Goal: Information Seeking & Learning: Learn about a topic

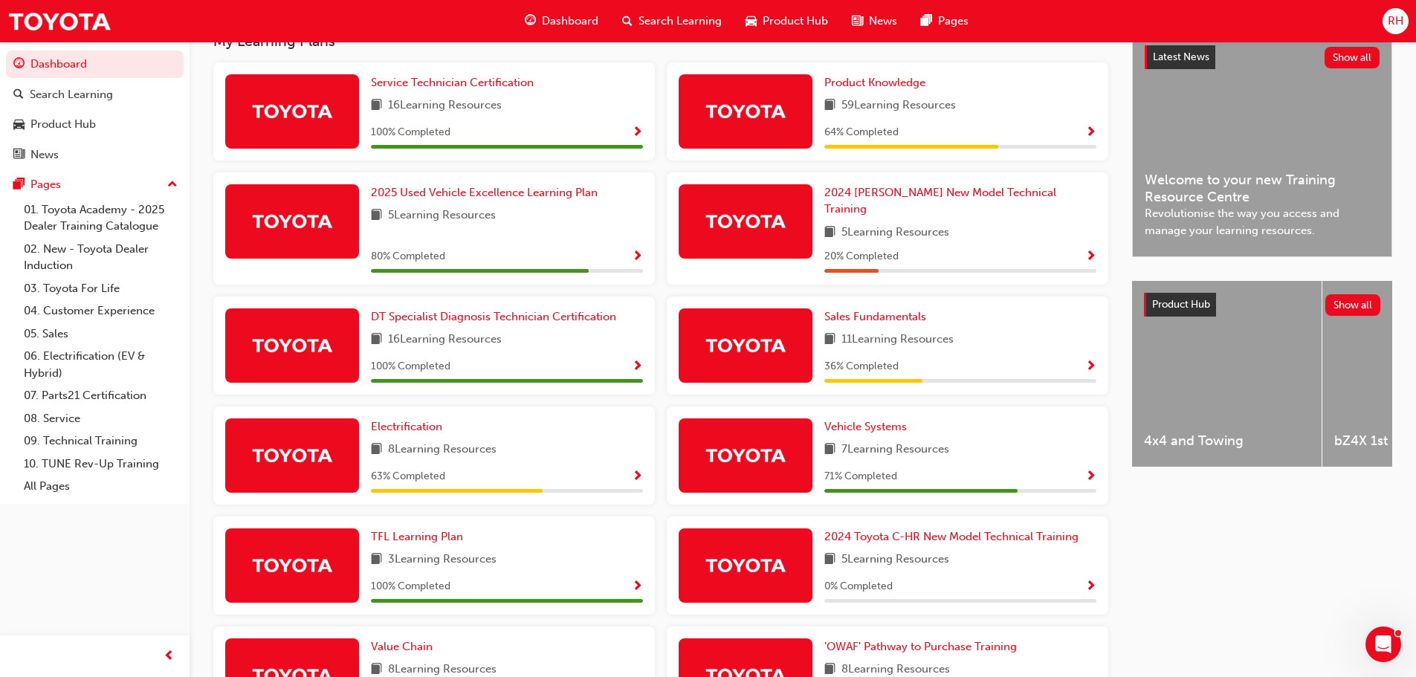
scroll to position [372, 0]
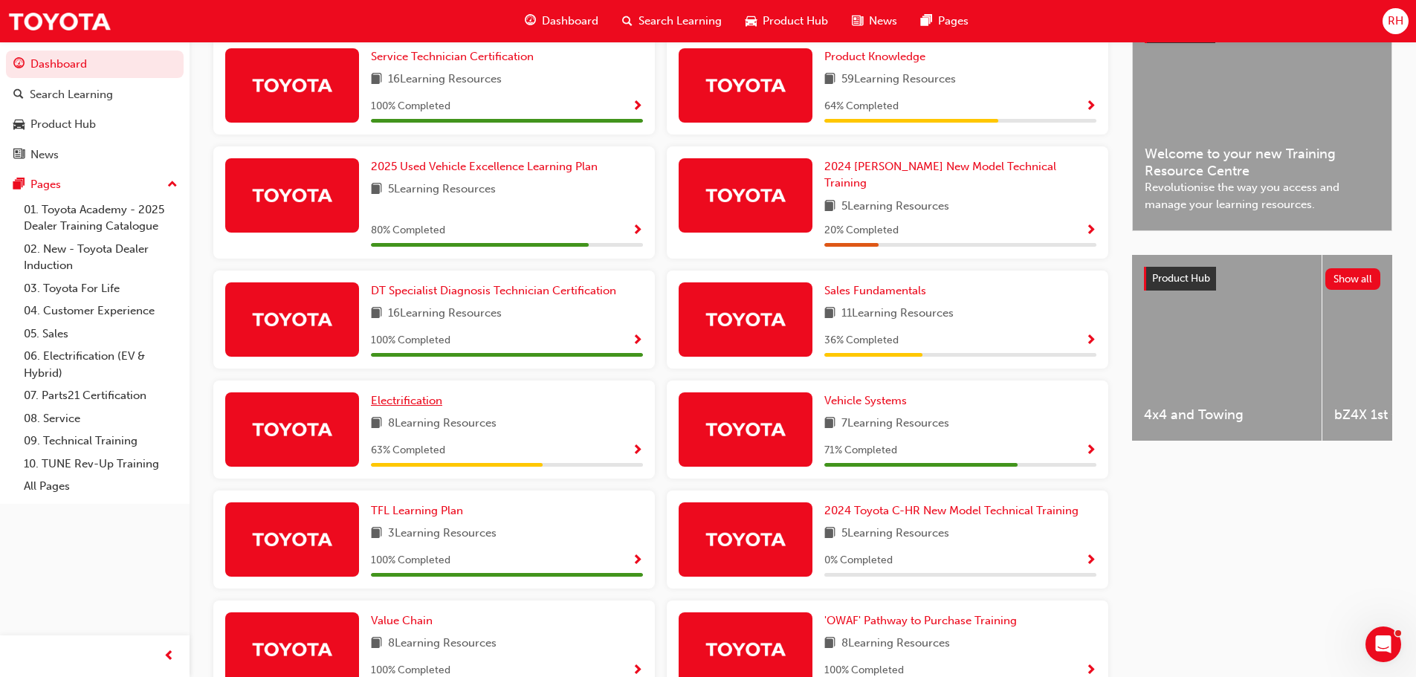
click at [383, 394] on span "Electrification" at bounding box center [406, 400] width 71 height 13
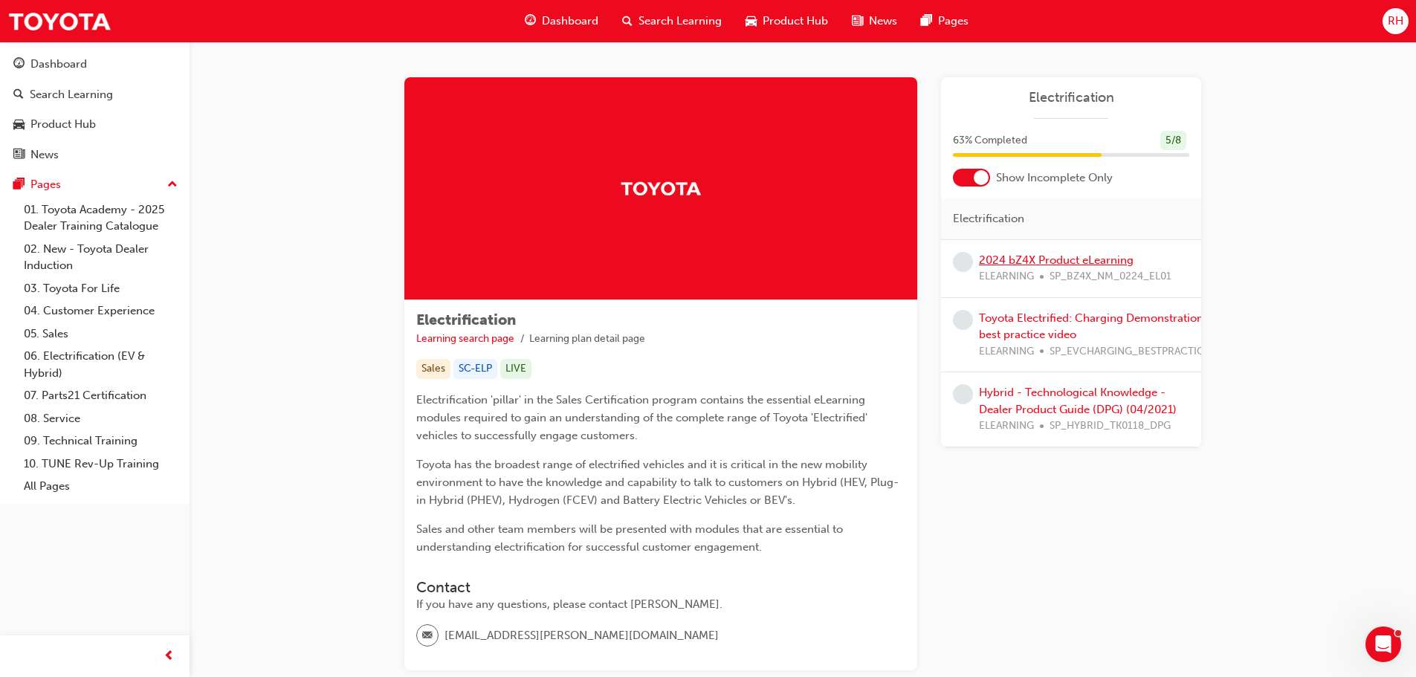
click at [1017, 257] on link "2024 bZ4X Product eLearning" at bounding box center [1056, 259] width 155 height 13
click at [1045, 334] on link "Toyota Electrified: Charging Demonstration best practice video" at bounding box center [1091, 326] width 224 height 30
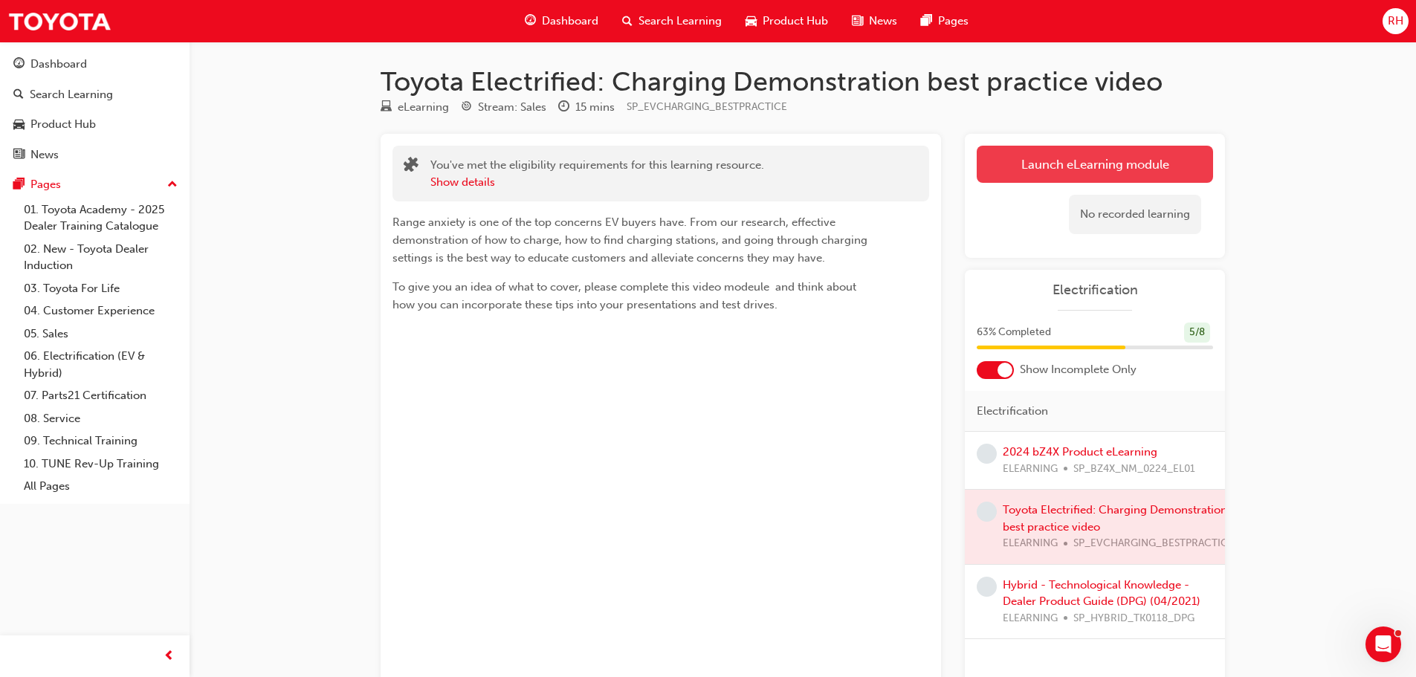
click at [1061, 151] on link "Launch eLearning module" at bounding box center [1094, 164] width 236 height 37
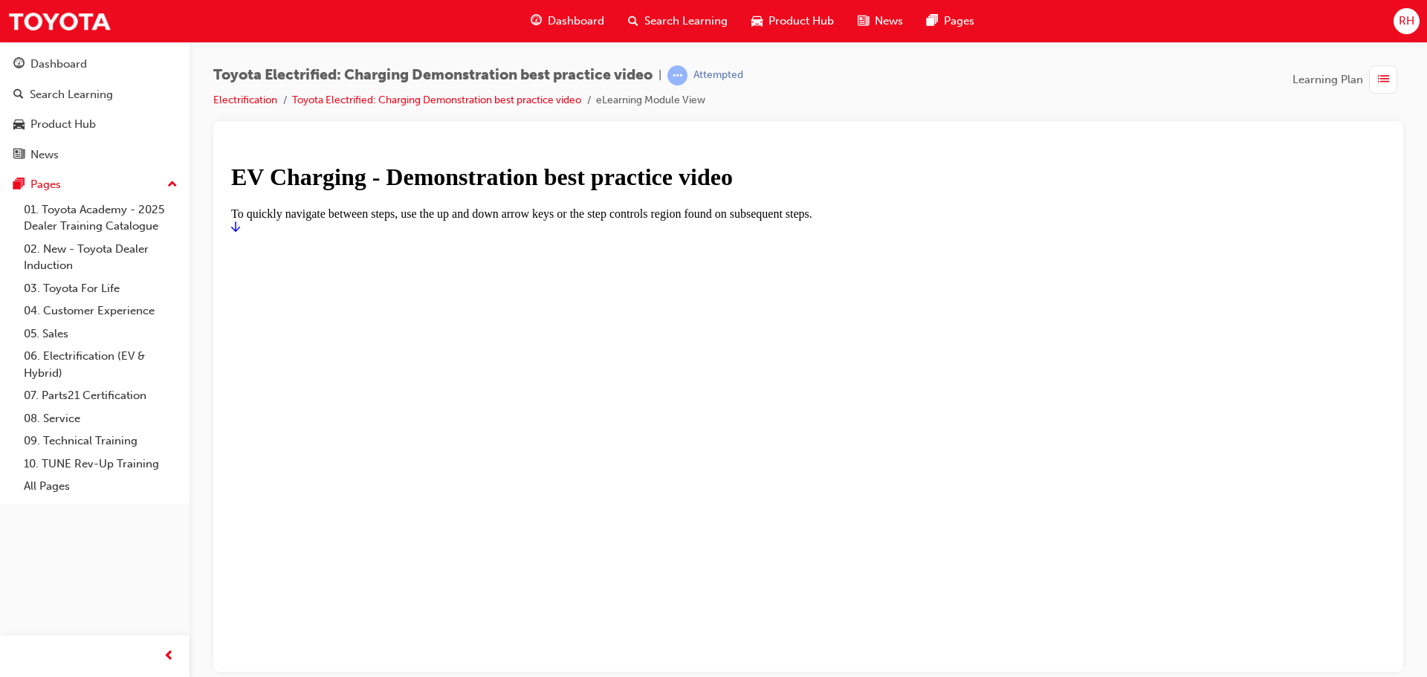
click at [324, 190] on div "EV Charging - Demonstration best practice video" at bounding box center [808, 176] width 1154 height 27
click at [240, 232] on icon "Start" at bounding box center [235, 226] width 9 height 12
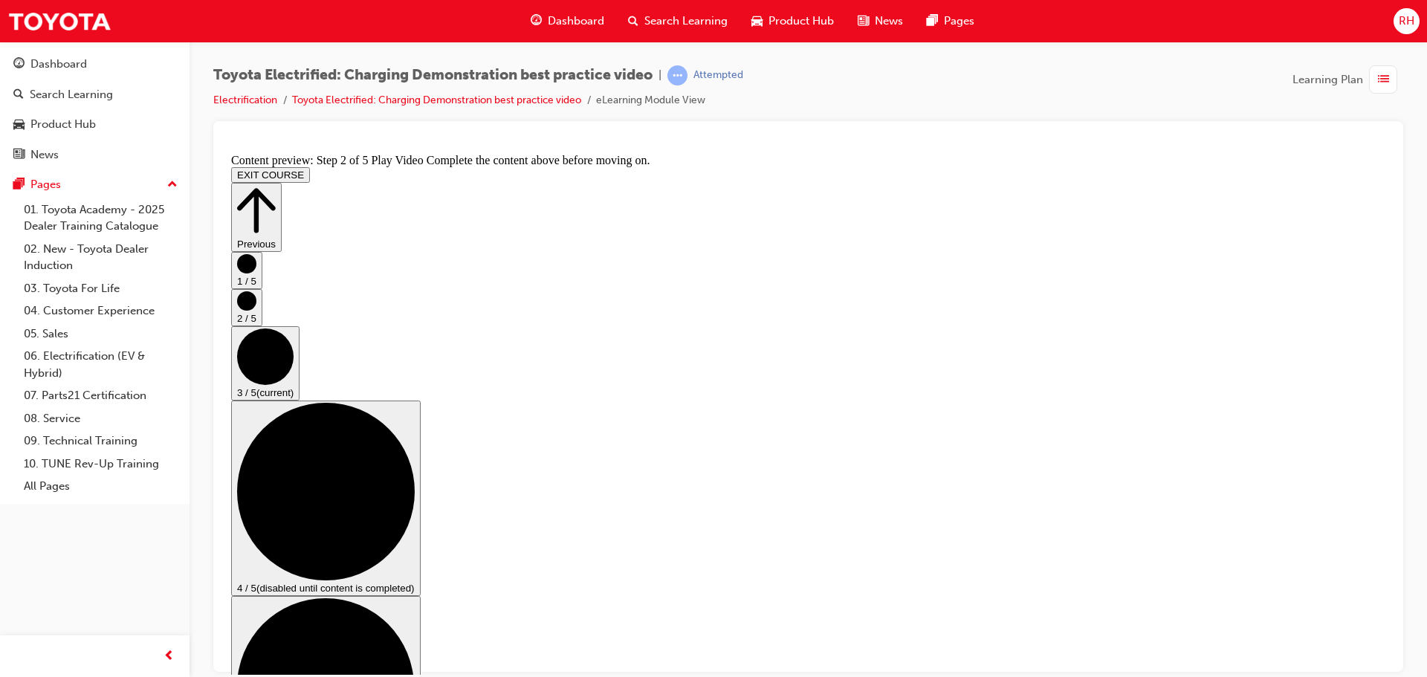
scroll to position [149, 0]
checkbox input "true"
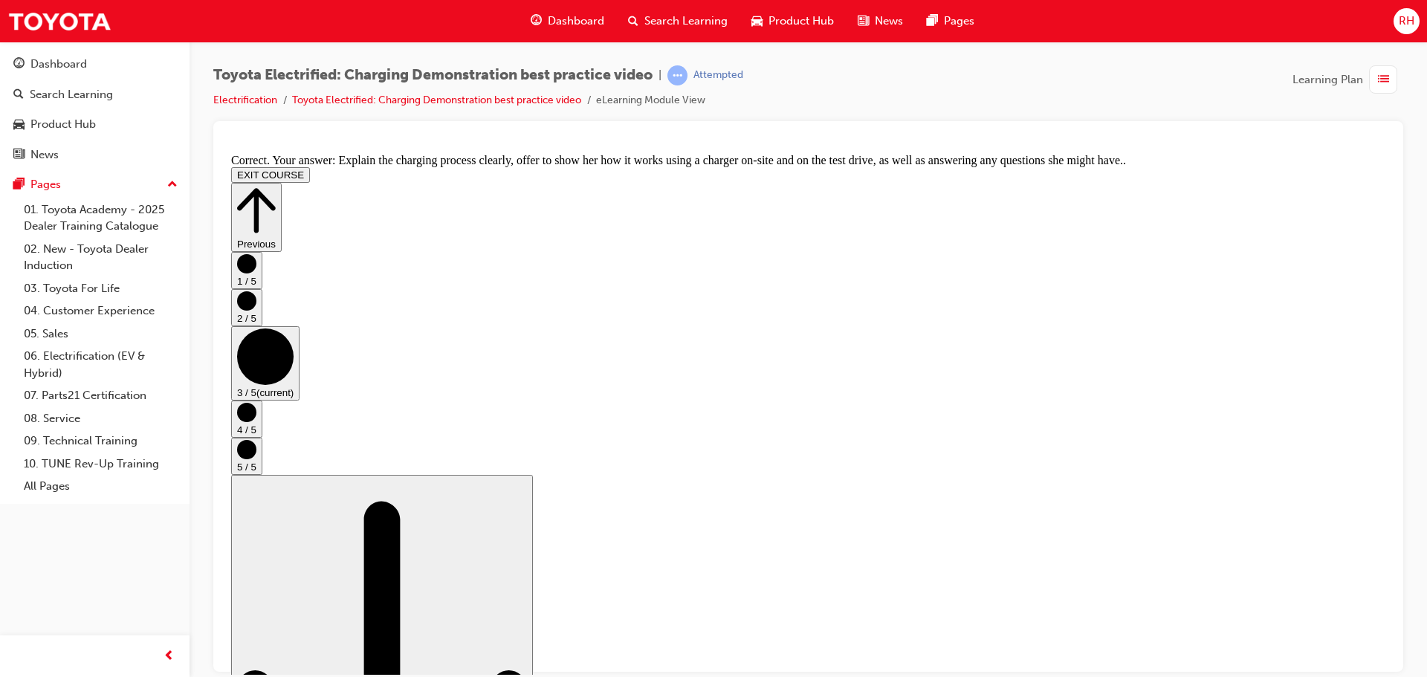
scroll to position [281, 0]
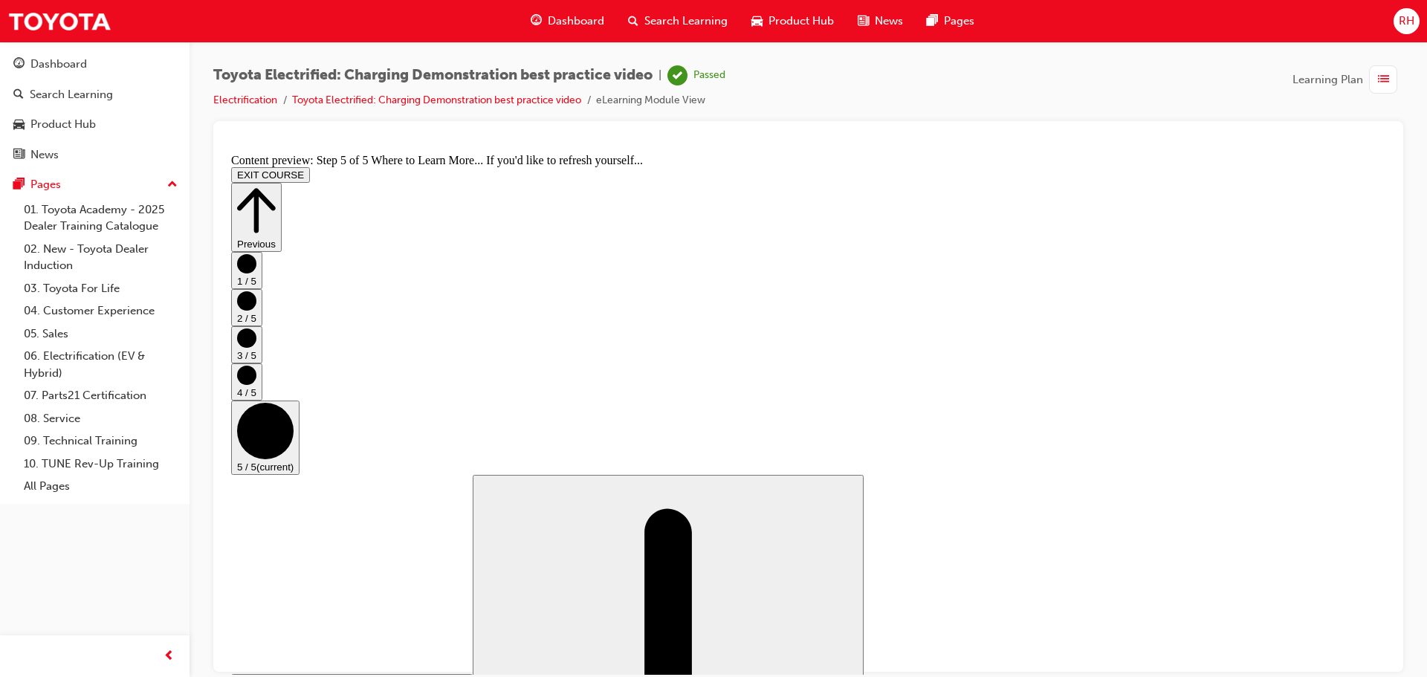
click at [567, 16] on span "Dashboard" at bounding box center [576, 21] width 56 height 17
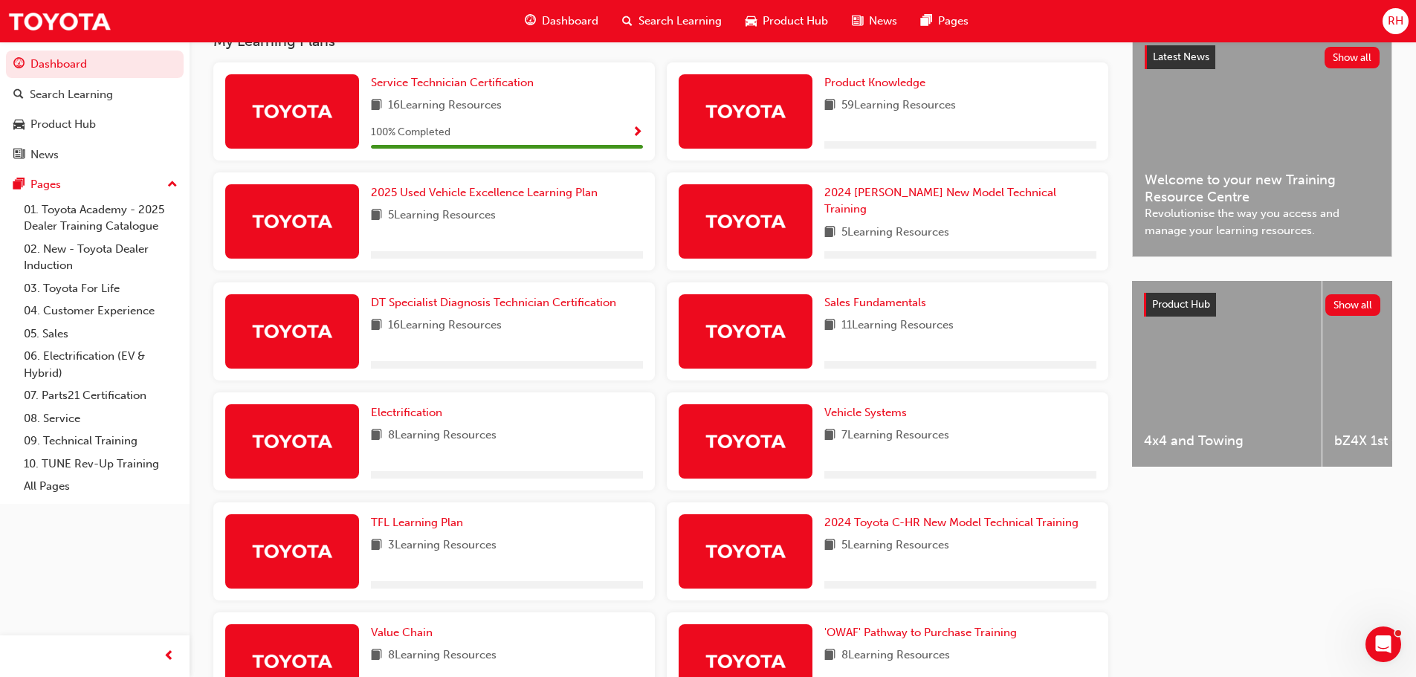
scroll to position [372, 0]
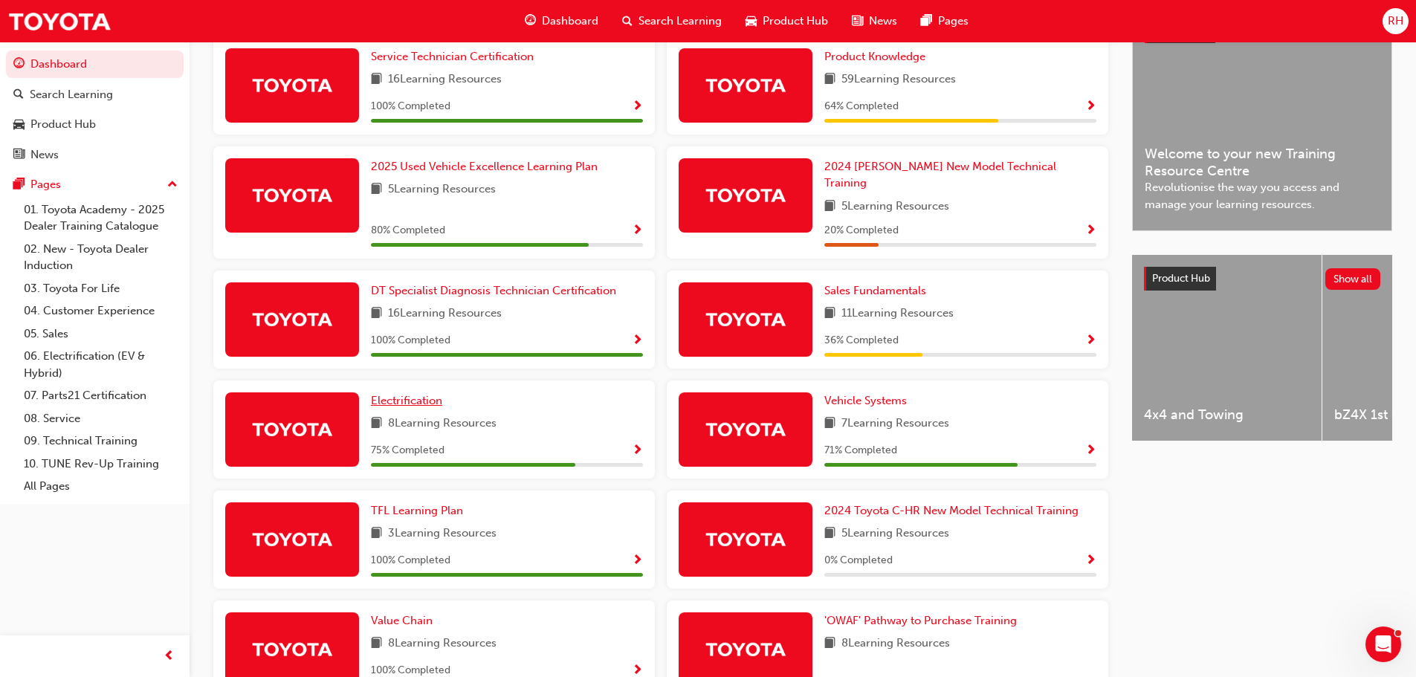
click at [412, 394] on span "Electrification" at bounding box center [406, 400] width 71 height 13
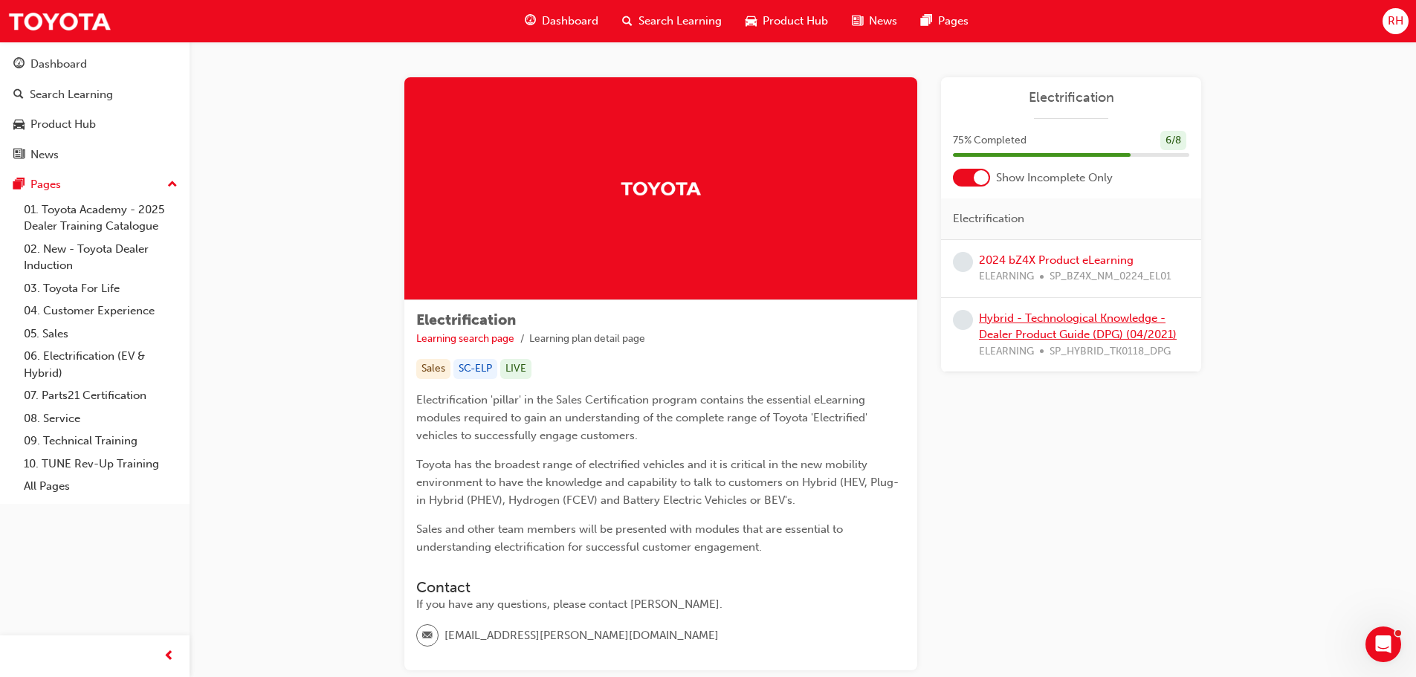
click at [1044, 330] on link "Hybrid - Technological Knowledge - Dealer Product Guide (DPG) (04/2021)" at bounding box center [1078, 326] width 198 height 30
click at [1025, 256] on link "2024 bZ4X Product eLearning" at bounding box center [1056, 259] width 155 height 13
click at [563, 20] on span "Dashboard" at bounding box center [570, 21] width 56 height 17
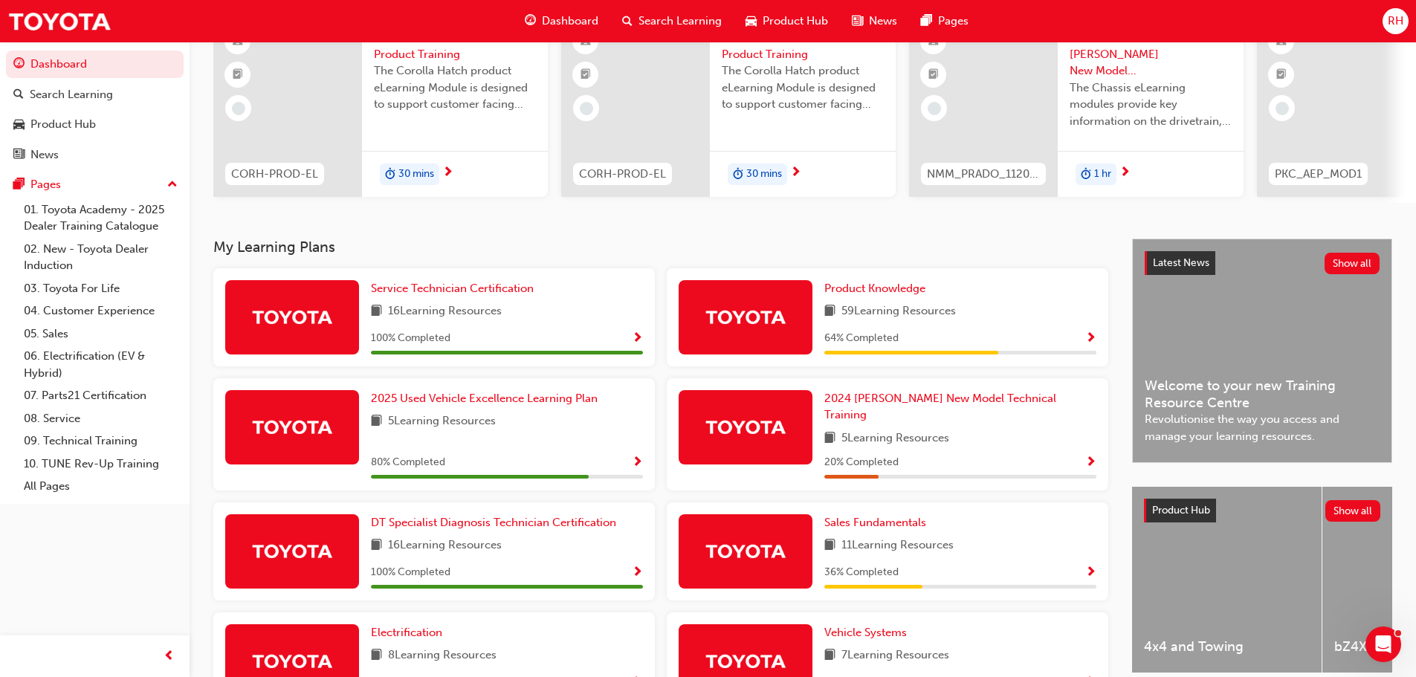
scroll to position [223, 0]
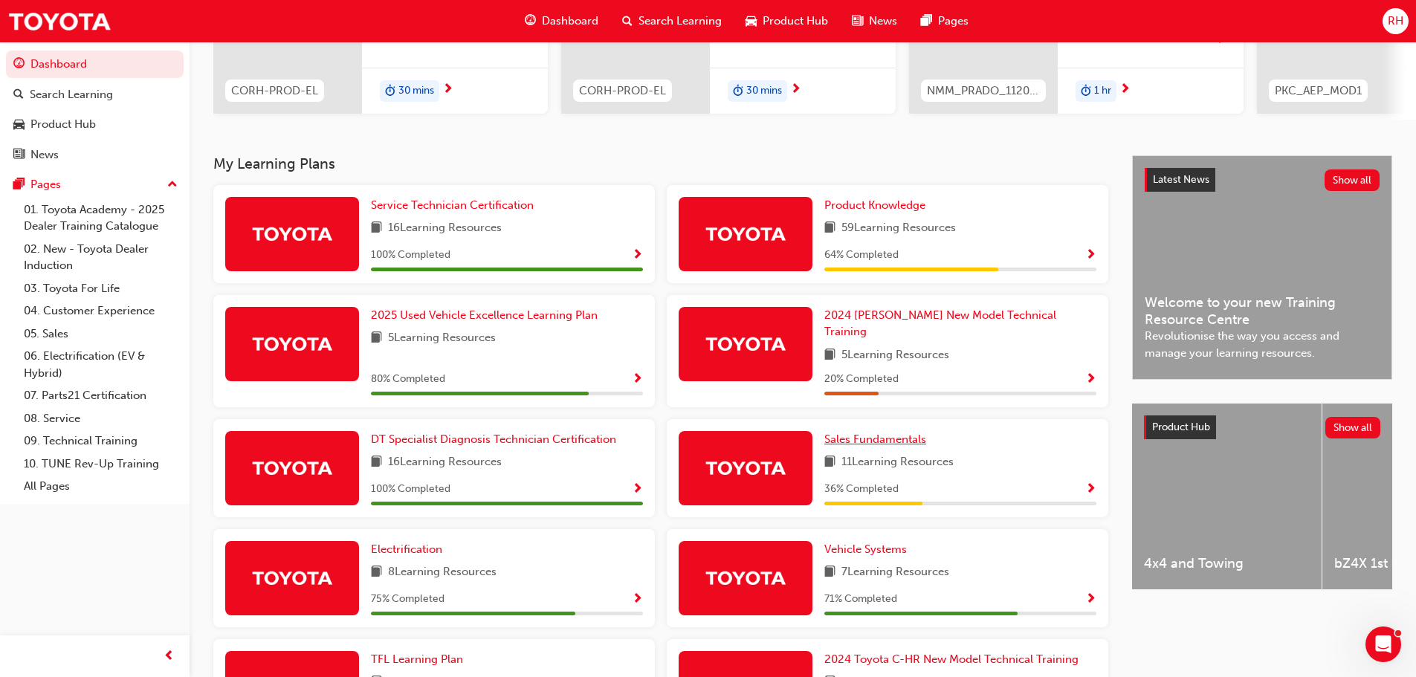
click at [882, 433] on span "Sales Fundamentals" at bounding box center [875, 439] width 102 height 13
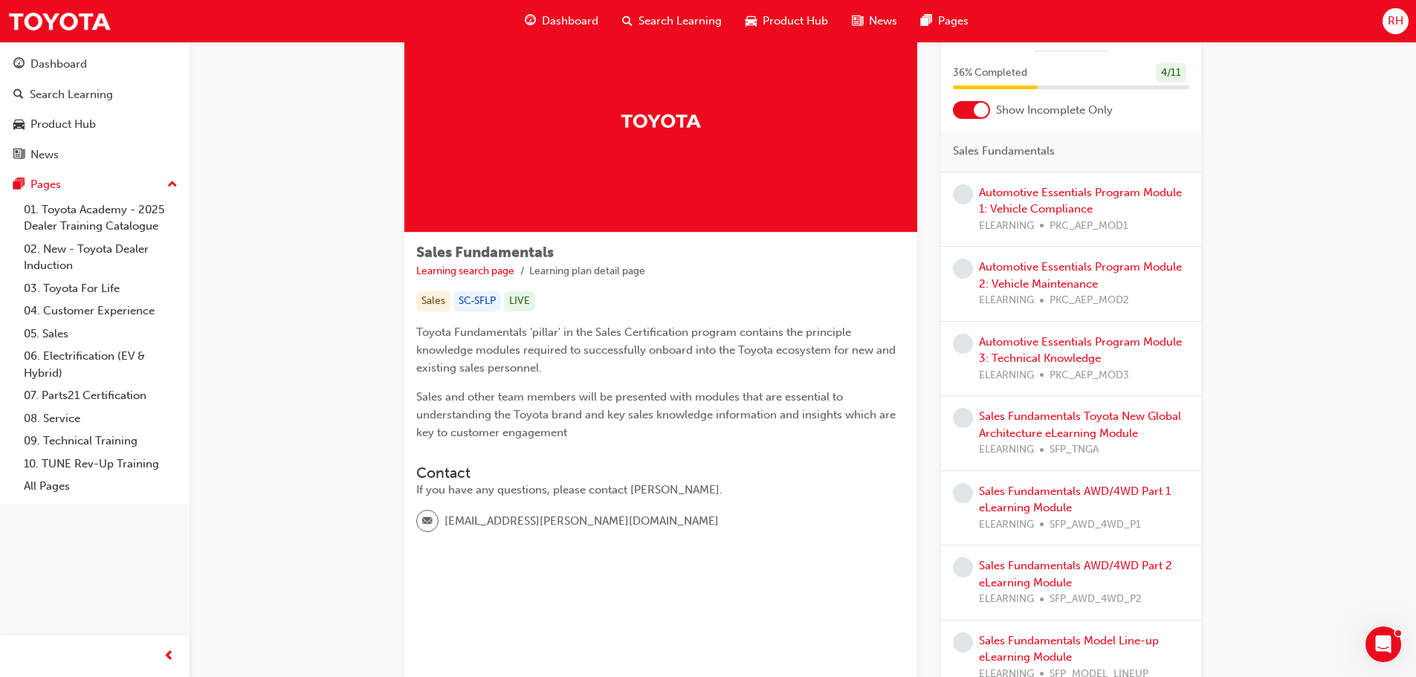
scroll to position [45, 0]
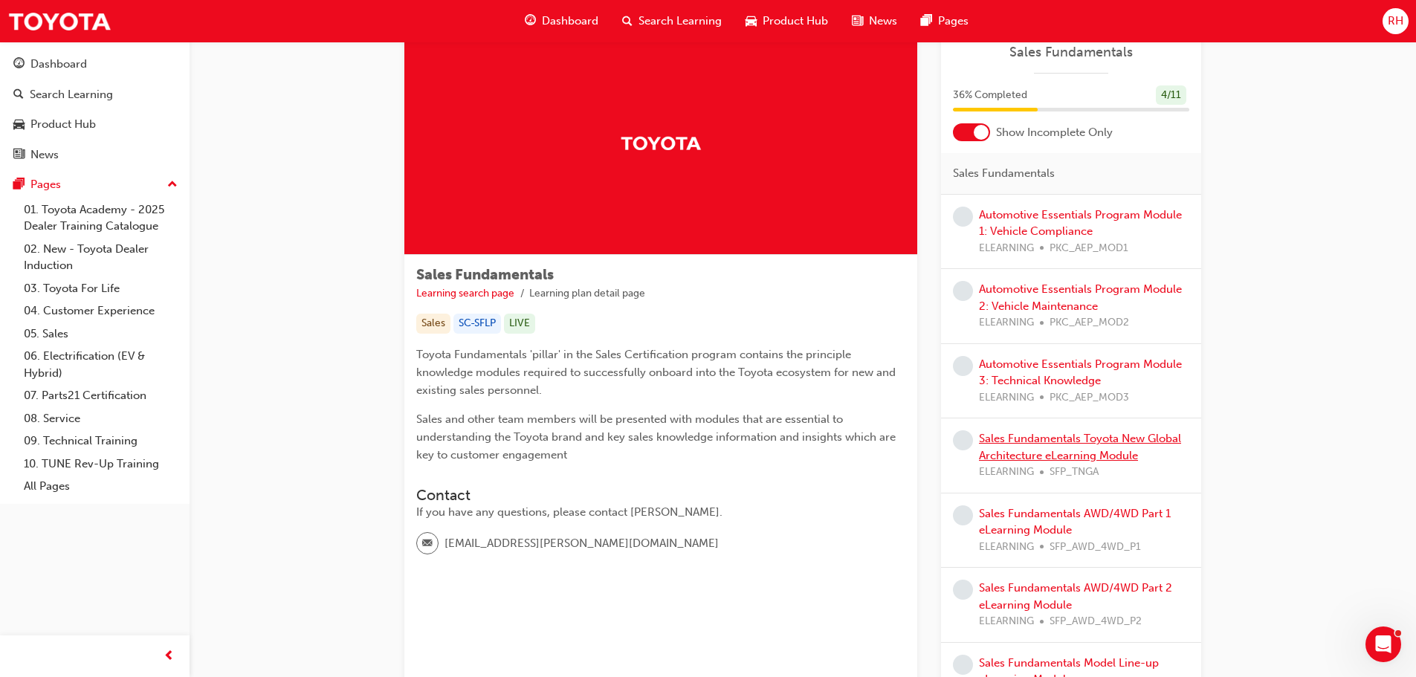
click at [1077, 443] on link "Sales Fundamentals Toyota New Global Architecture eLearning Module" at bounding box center [1080, 447] width 202 height 30
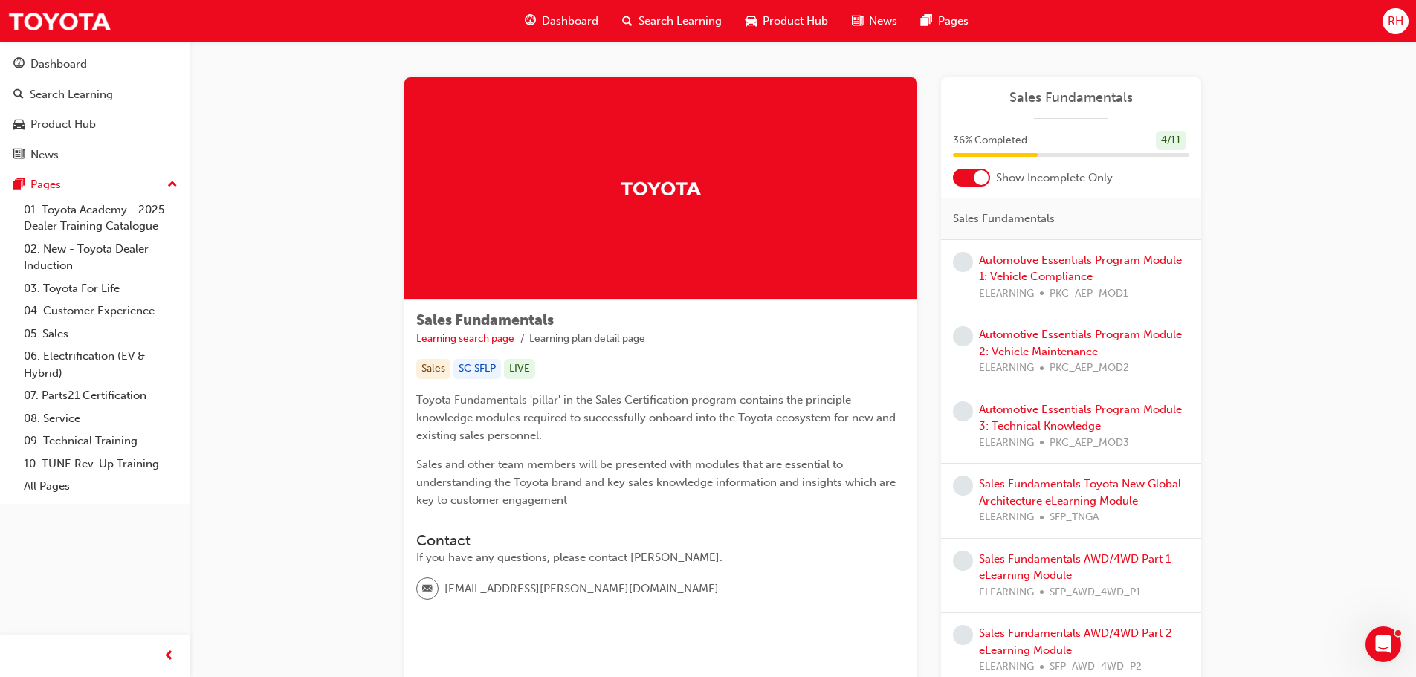
click at [1029, 417] on div "Automotive Essentials Program Module 3: Technical Knowledge ELEARNING PKC_AEP_M…" at bounding box center [1084, 426] width 210 height 51
click at [1032, 427] on link "Automotive Essentials Program Module 3: Technical Knowledge" at bounding box center [1080, 418] width 203 height 30
click at [573, 19] on span "Dashboard" at bounding box center [570, 21] width 56 height 17
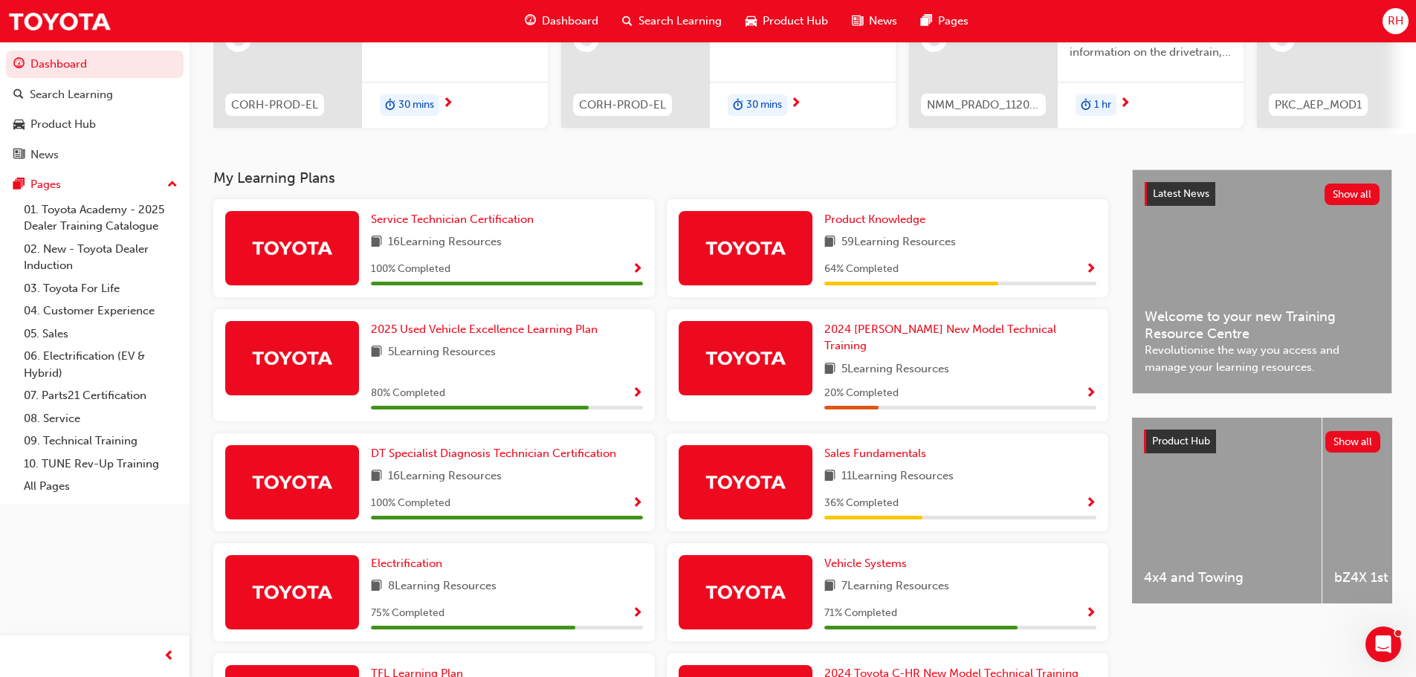
scroll to position [223, 0]
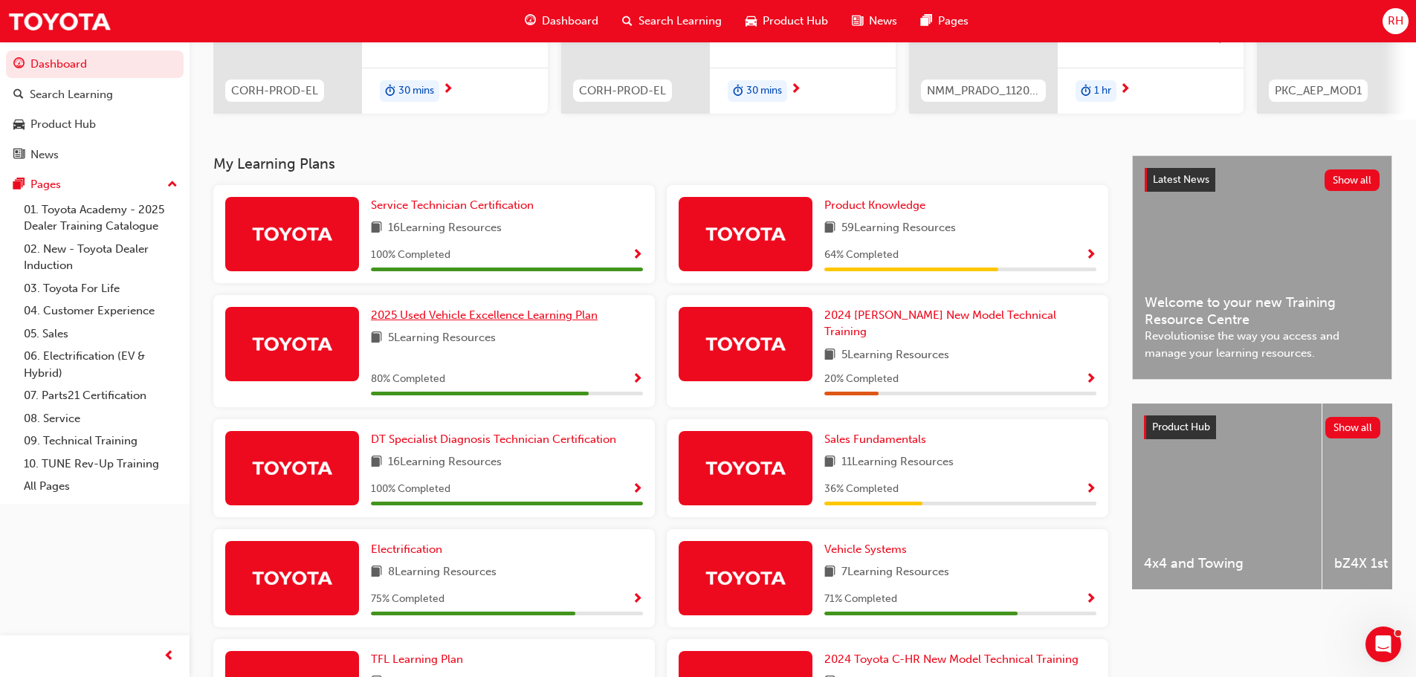
click at [430, 317] on span "2025 Used Vehicle Excellence Learning Plan" at bounding box center [484, 314] width 227 height 13
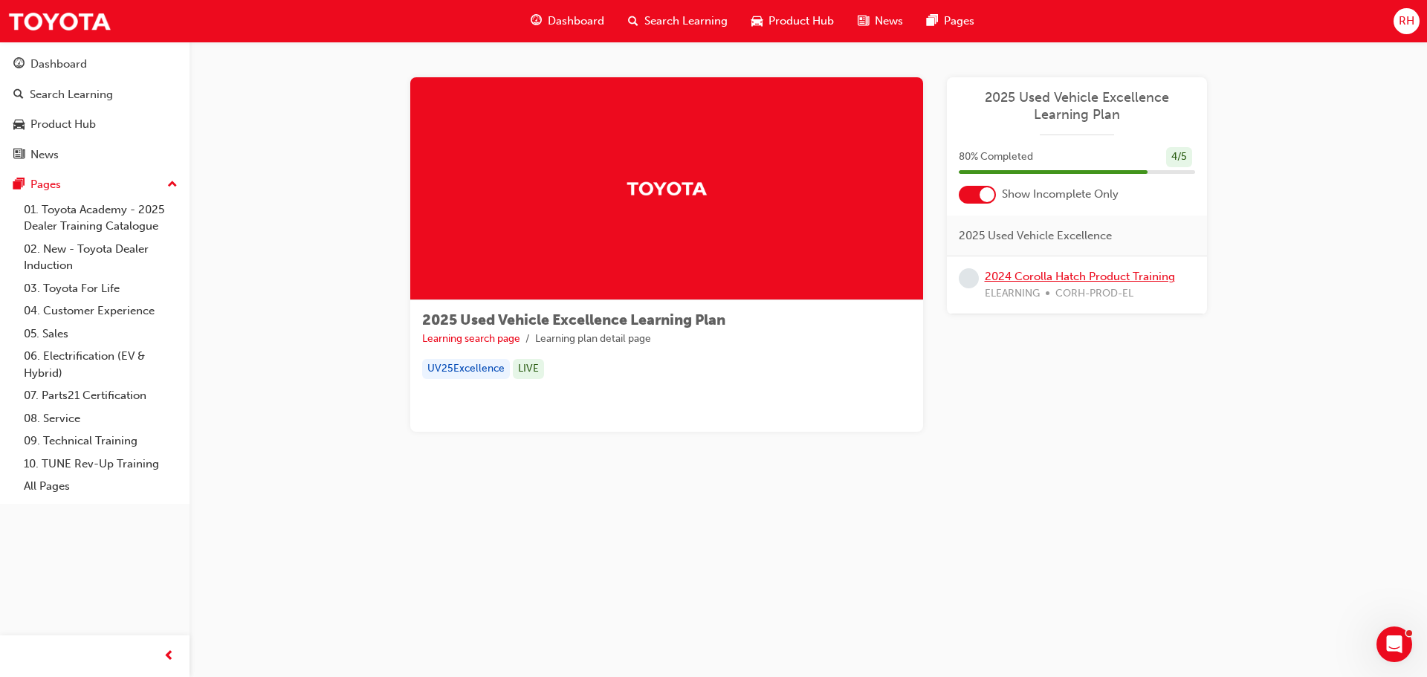
click at [1049, 275] on link "2024 Corolla Hatch Product Training" at bounding box center [1080, 276] width 190 height 13
click at [568, 21] on span "Dashboard" at bounding box center [576, 21] width 56 height 17
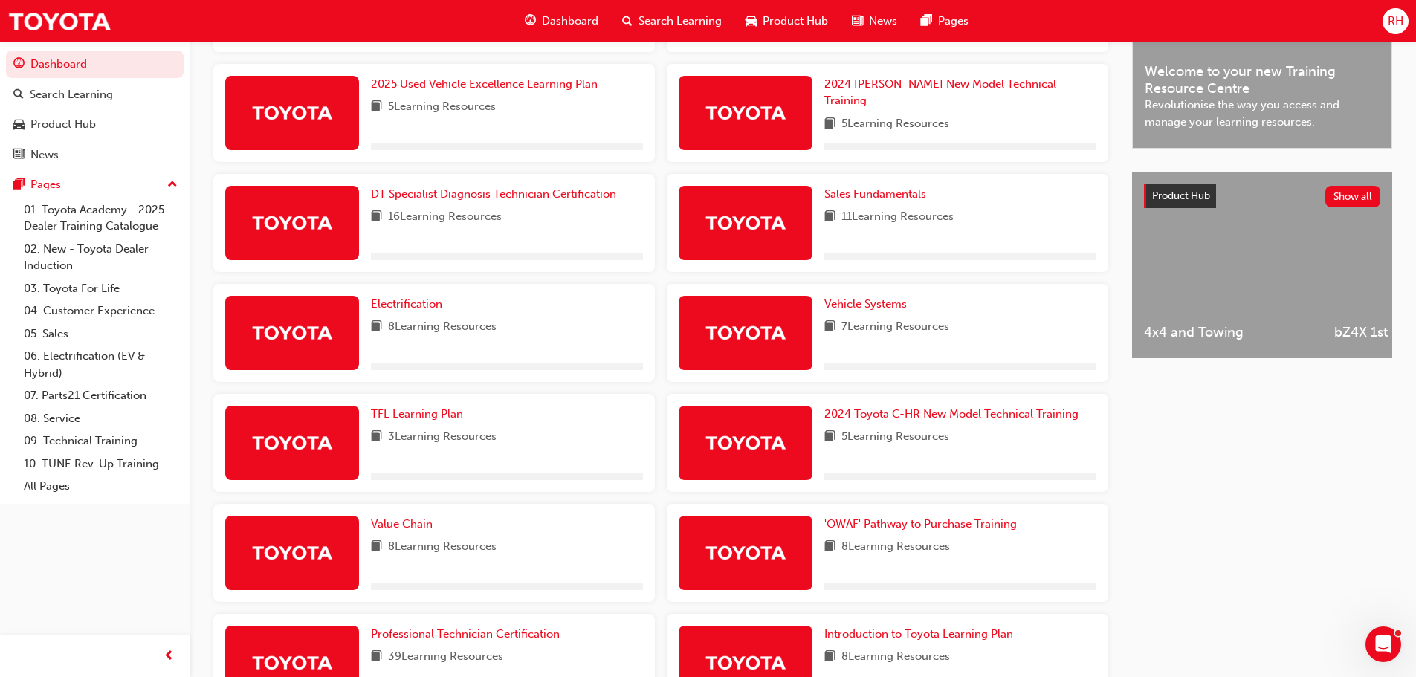
scroll to position [568, 0]
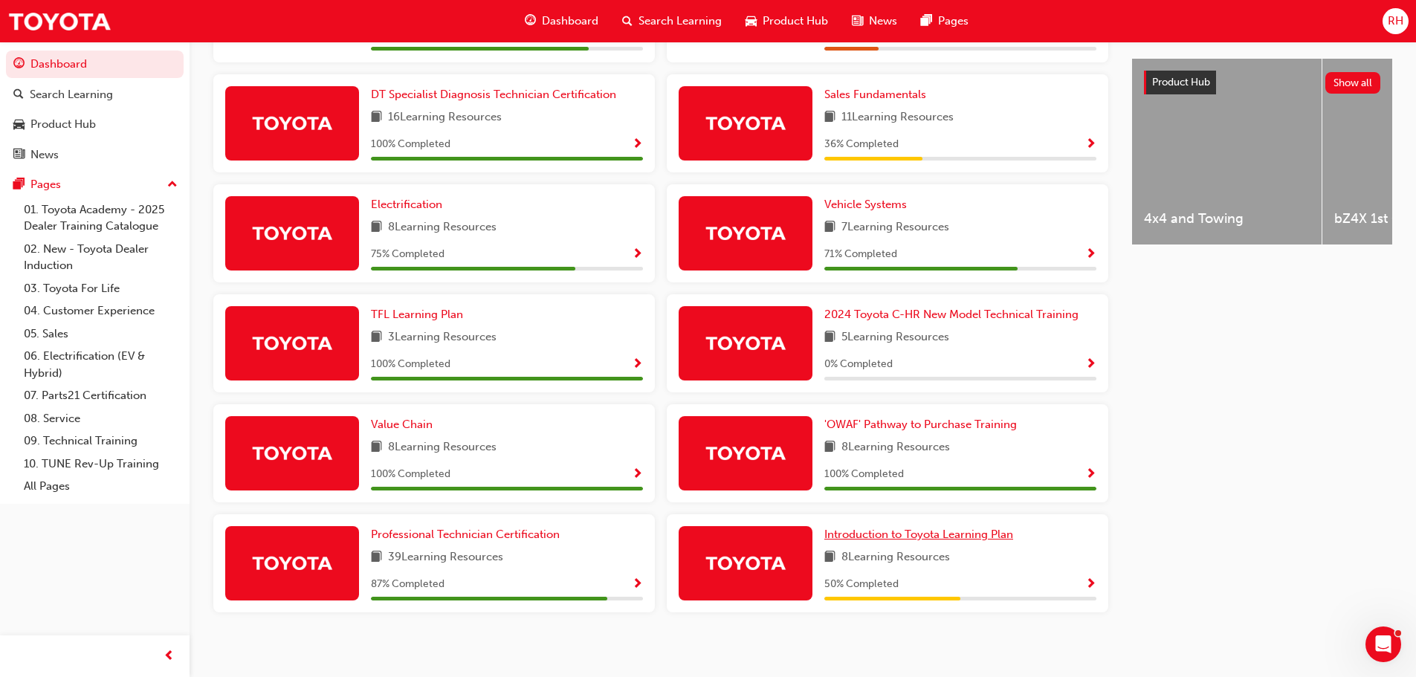
click at [900, 528] on span "Introduction to Toyota Learning Plan" at bounding box center [918, 534] width 189 height 13
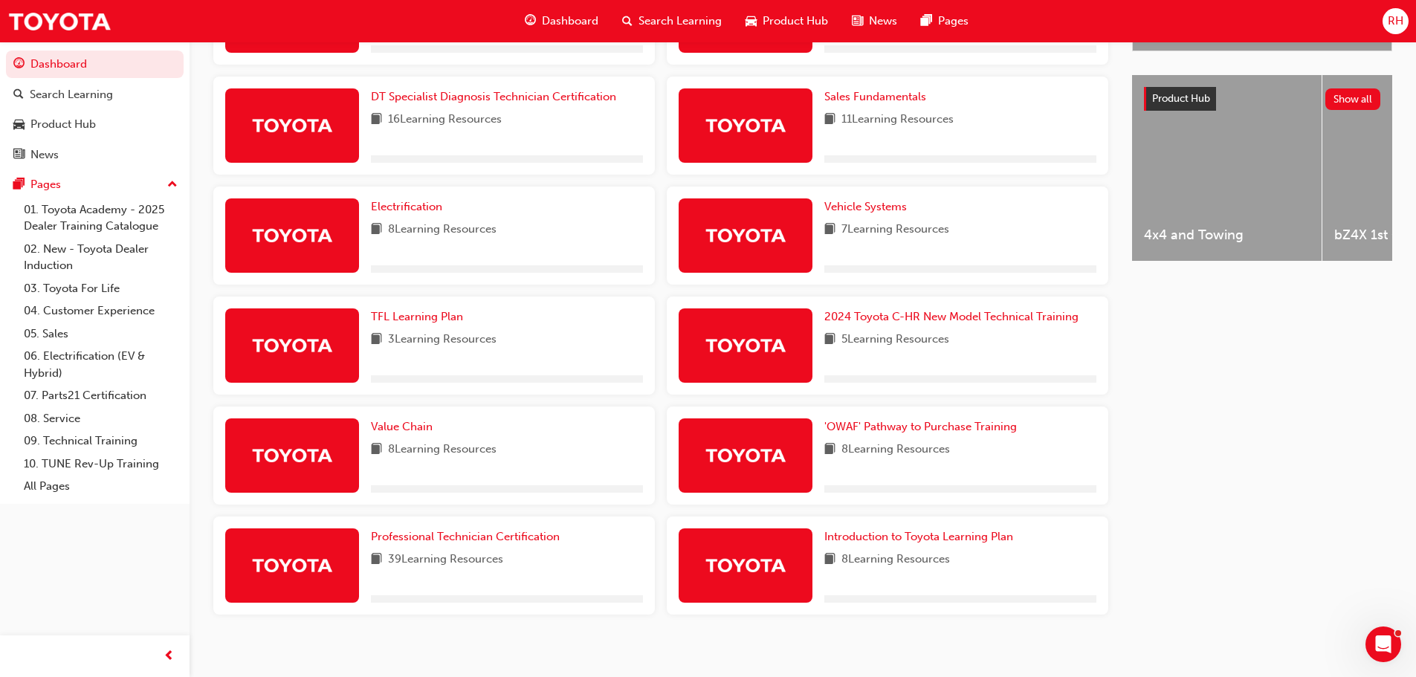
scroll to position [568, 0]
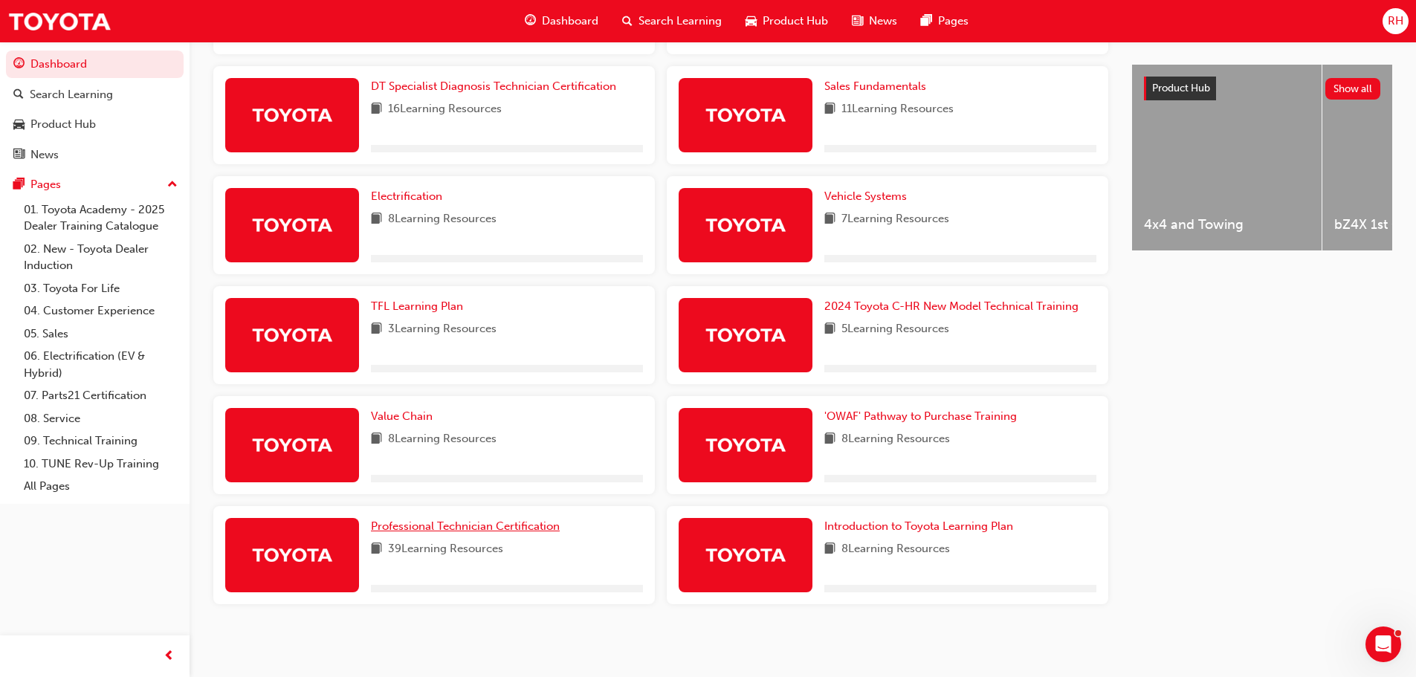
click at [476, 528] on span "Professional Technician Certification" at bounding box center [465, 525] width 189 height 13
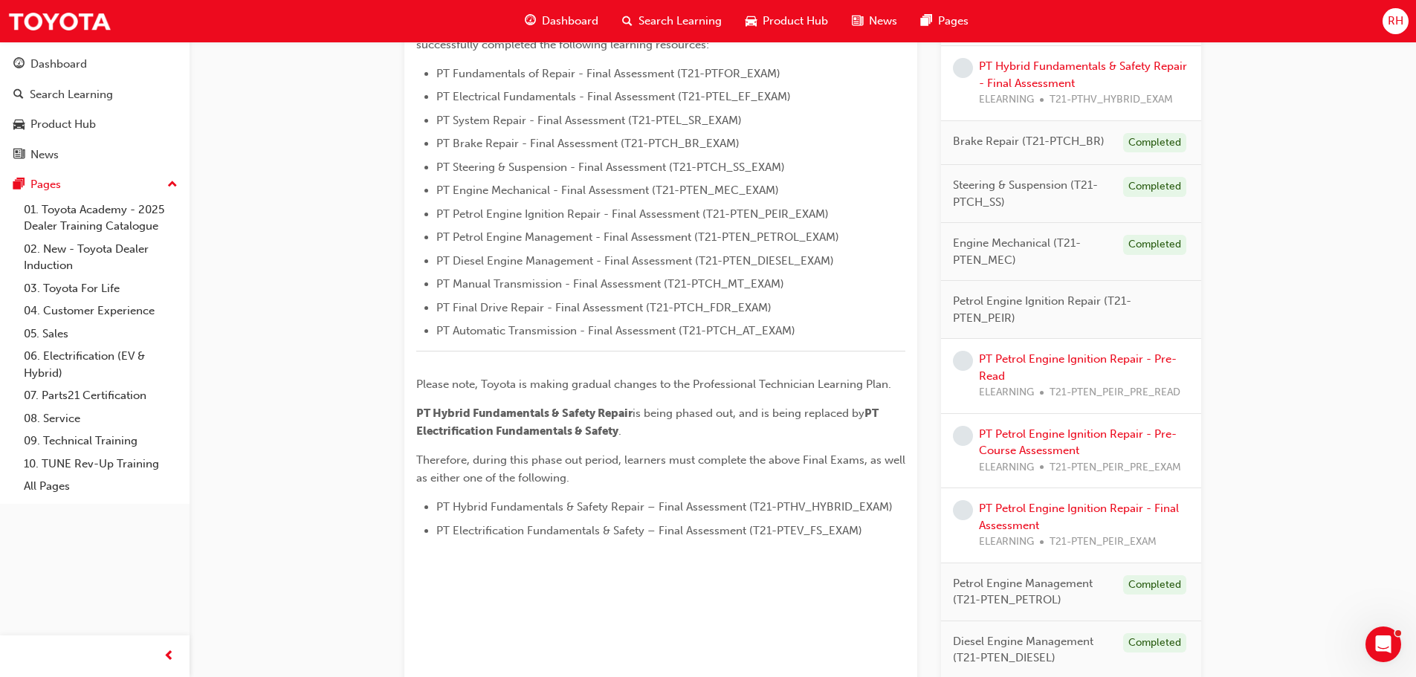
scroll to position [433, 0]
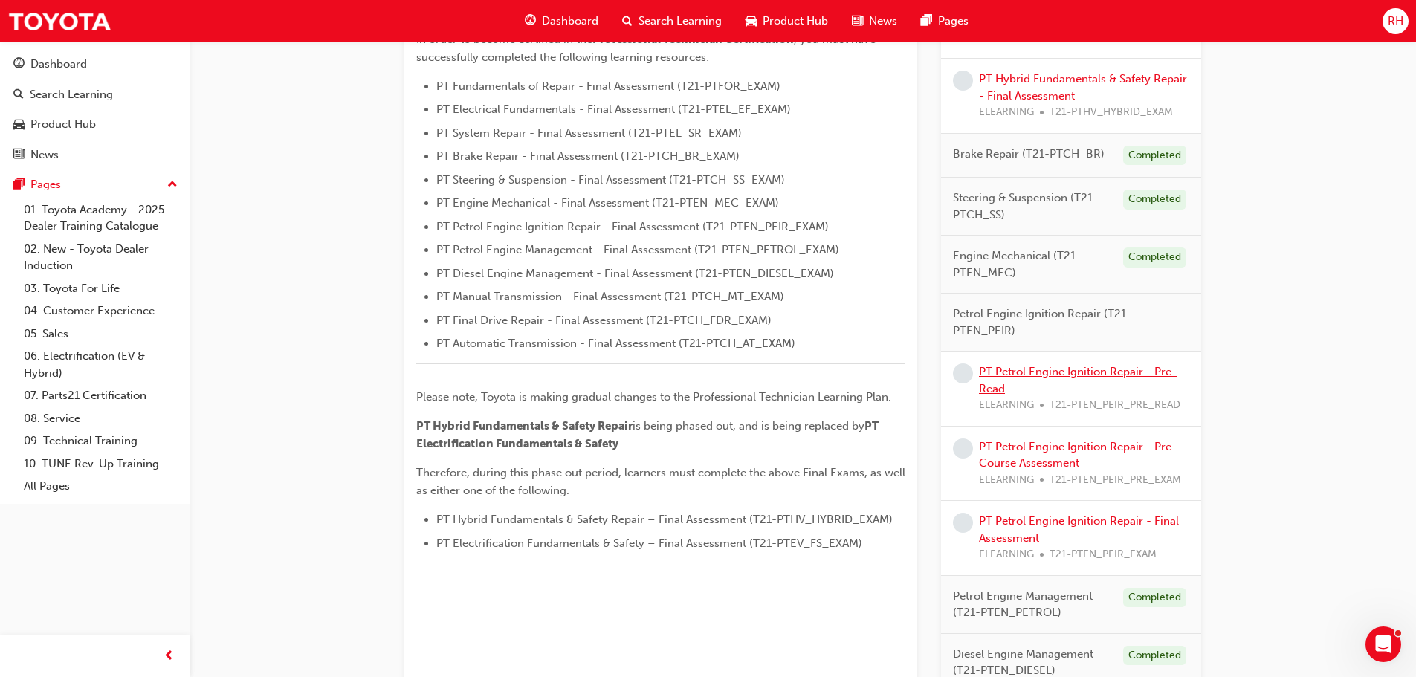
click at [1039, 369] on link "PT Petrol Engine Ignition Repair - Pre-Read" at bounding box center [1078, 380] width 198 height 30
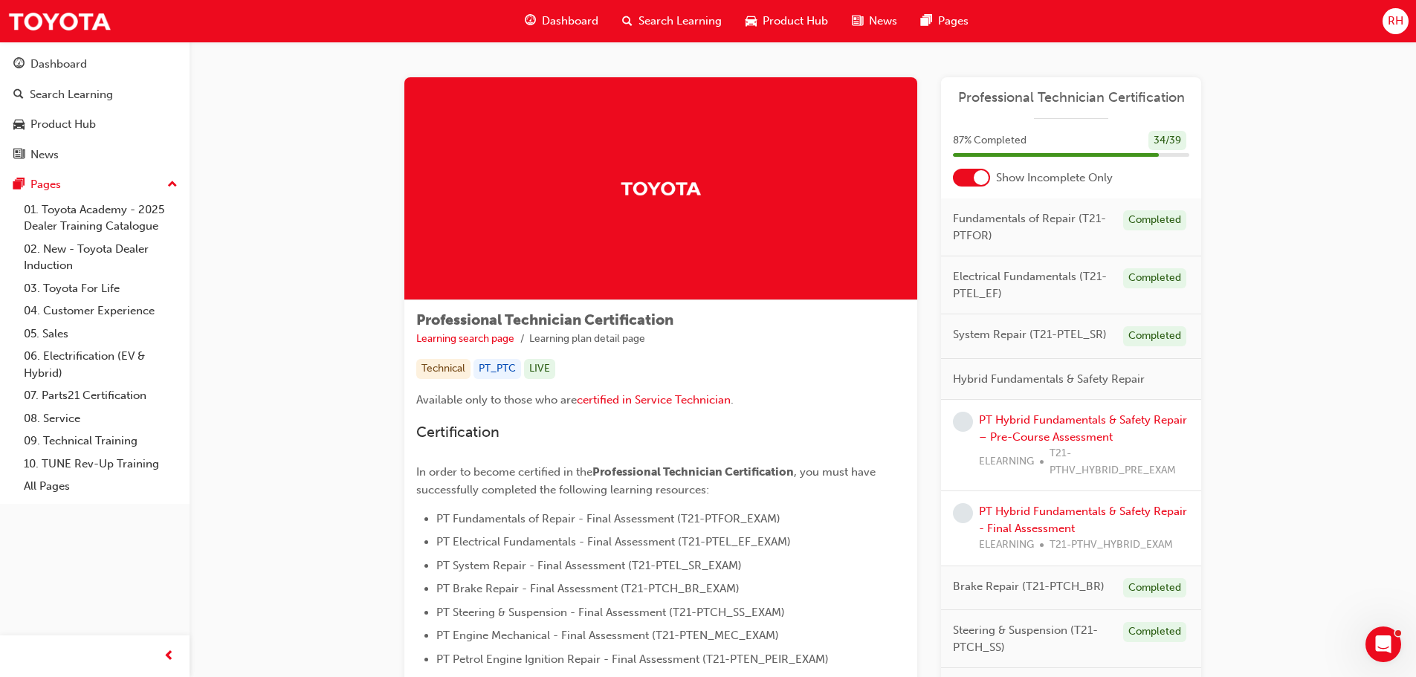
click at [563, 16] on span "Dashboard" at bounding box center [570, 21] width 56 height 17
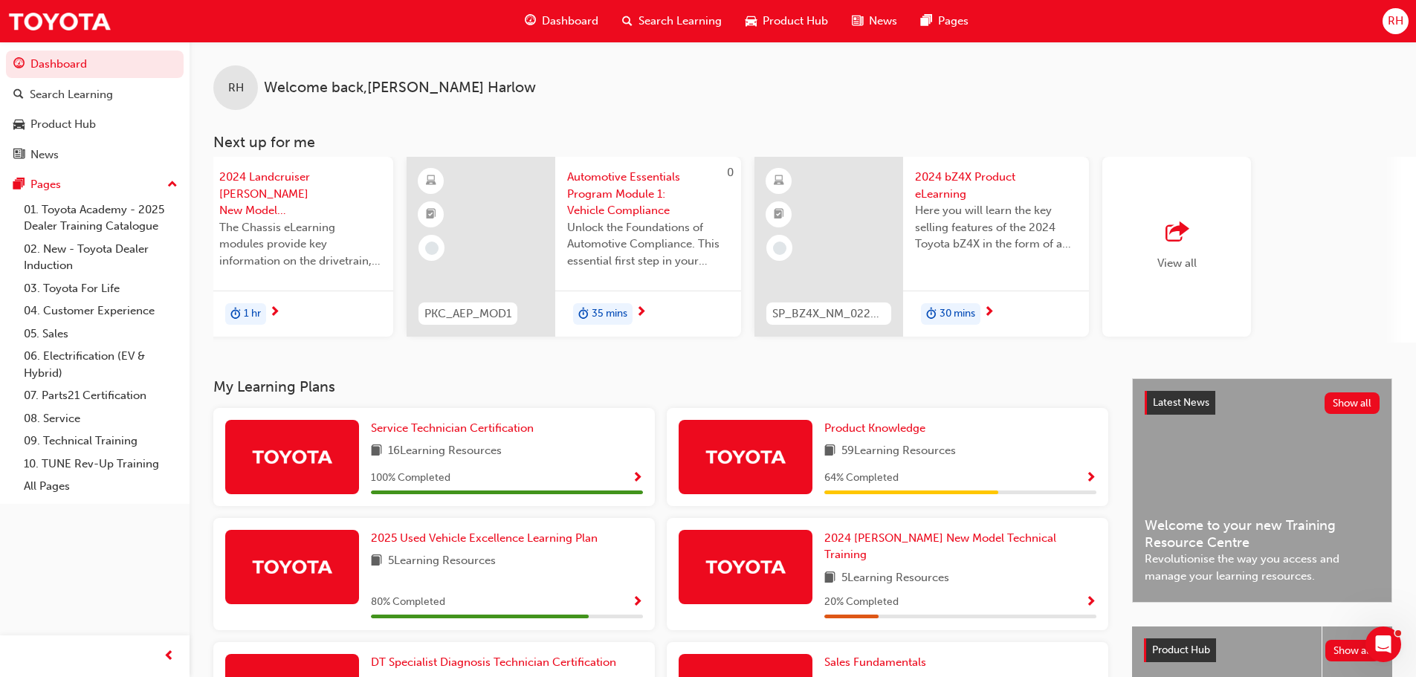
scroll to position [0, 882]
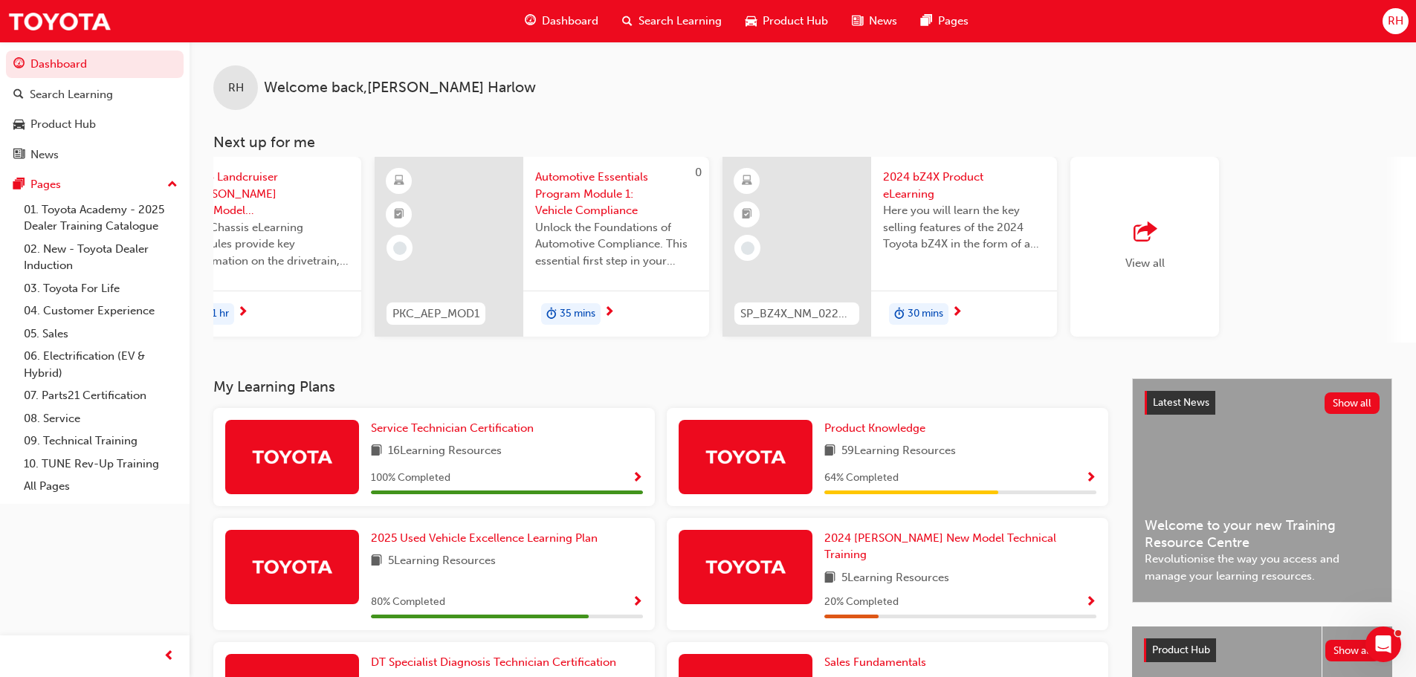
click at [1134, 243] on span "outbound-icon" at bounding box center [1144, 232] width 22 height 21
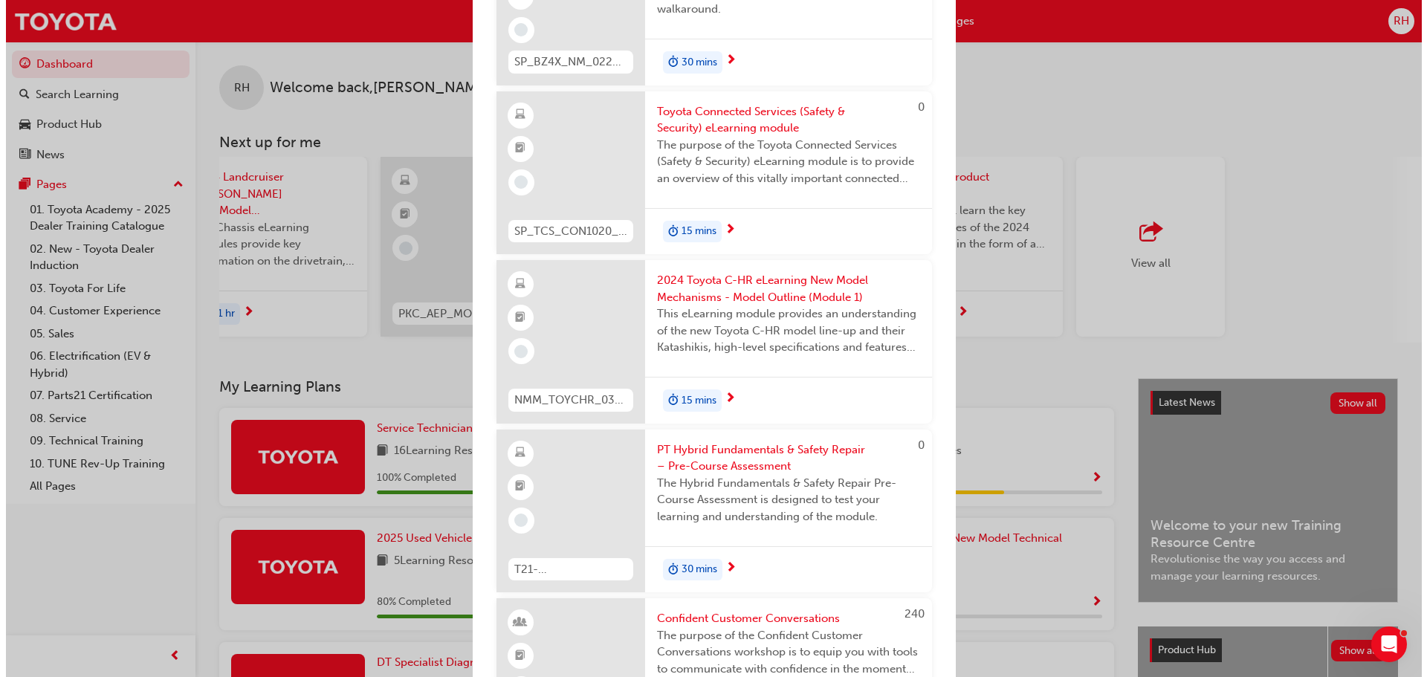
scroll to position [743, 0]
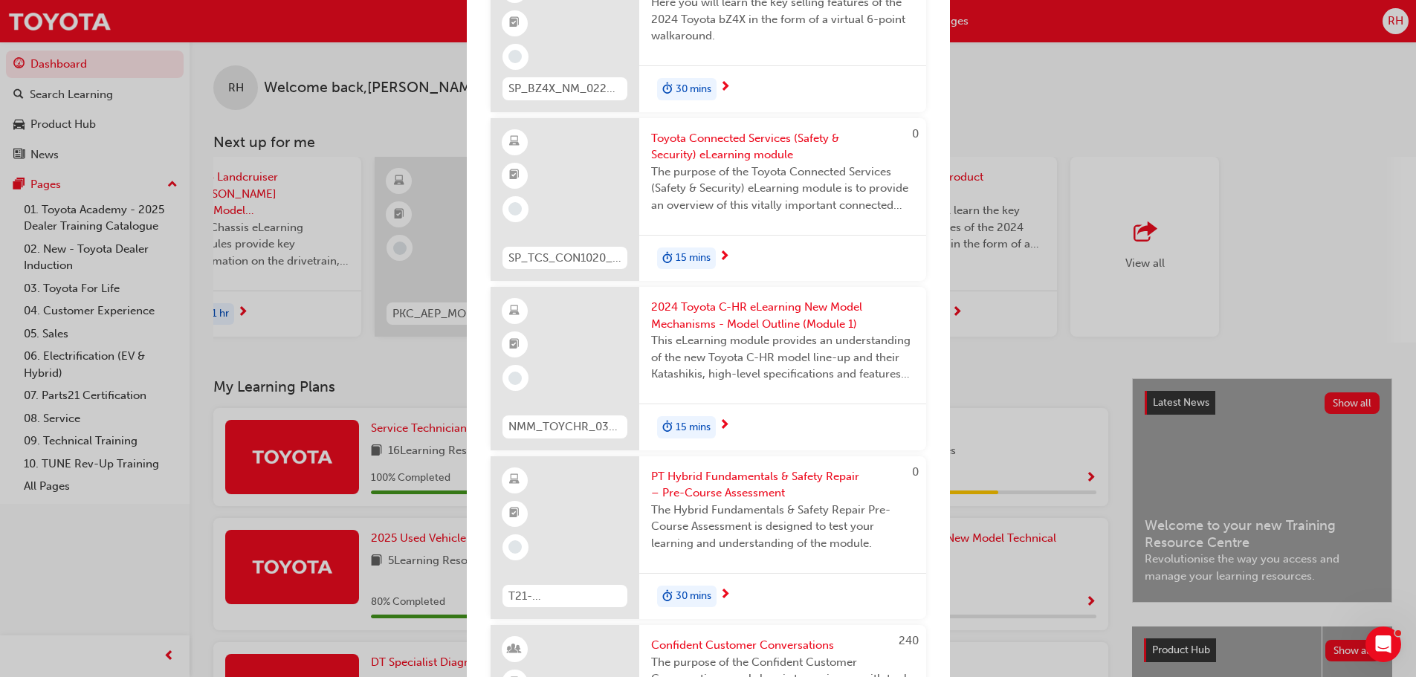
click at [732, 140] on span "Toyota Connected Services (Safety & Security) eLearning module" at bounding box center [782, 146] width 263 height 33
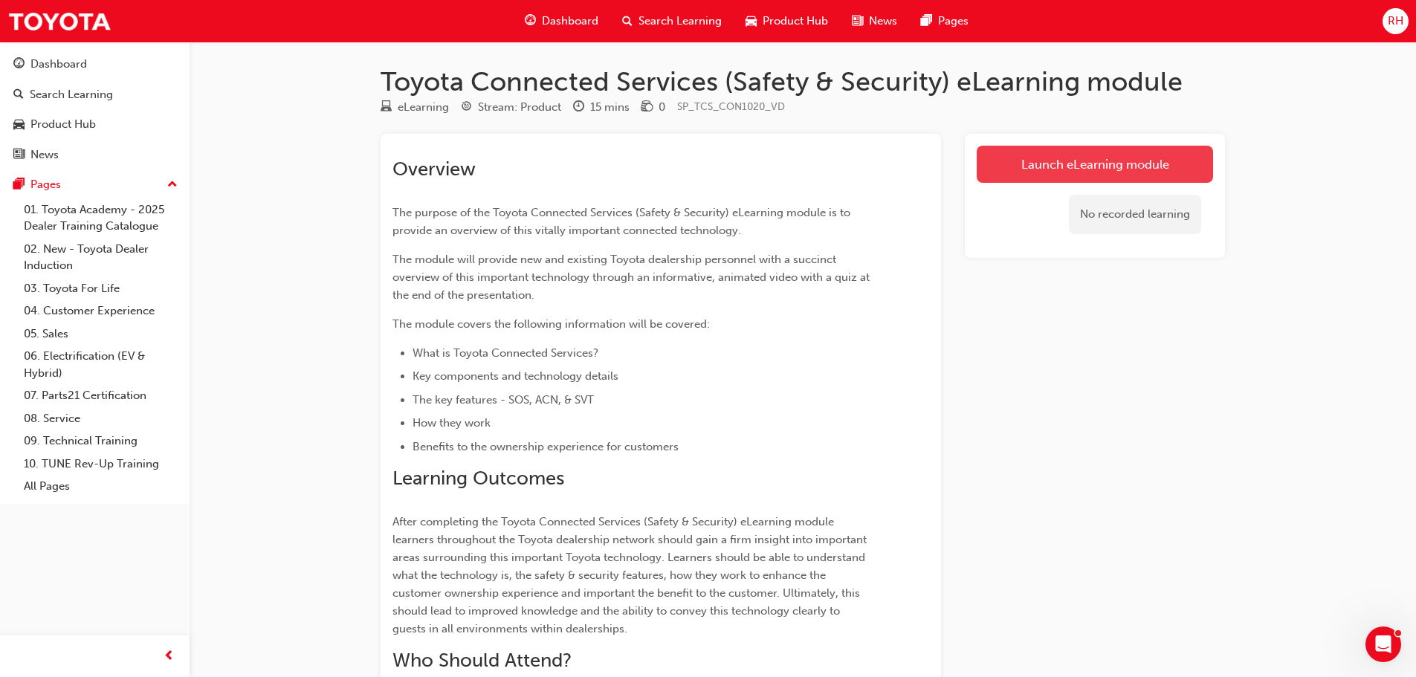
click at [1040, 158] on link "Launch eLearning module" at bounding box center [1094, 164] width 236 height 37
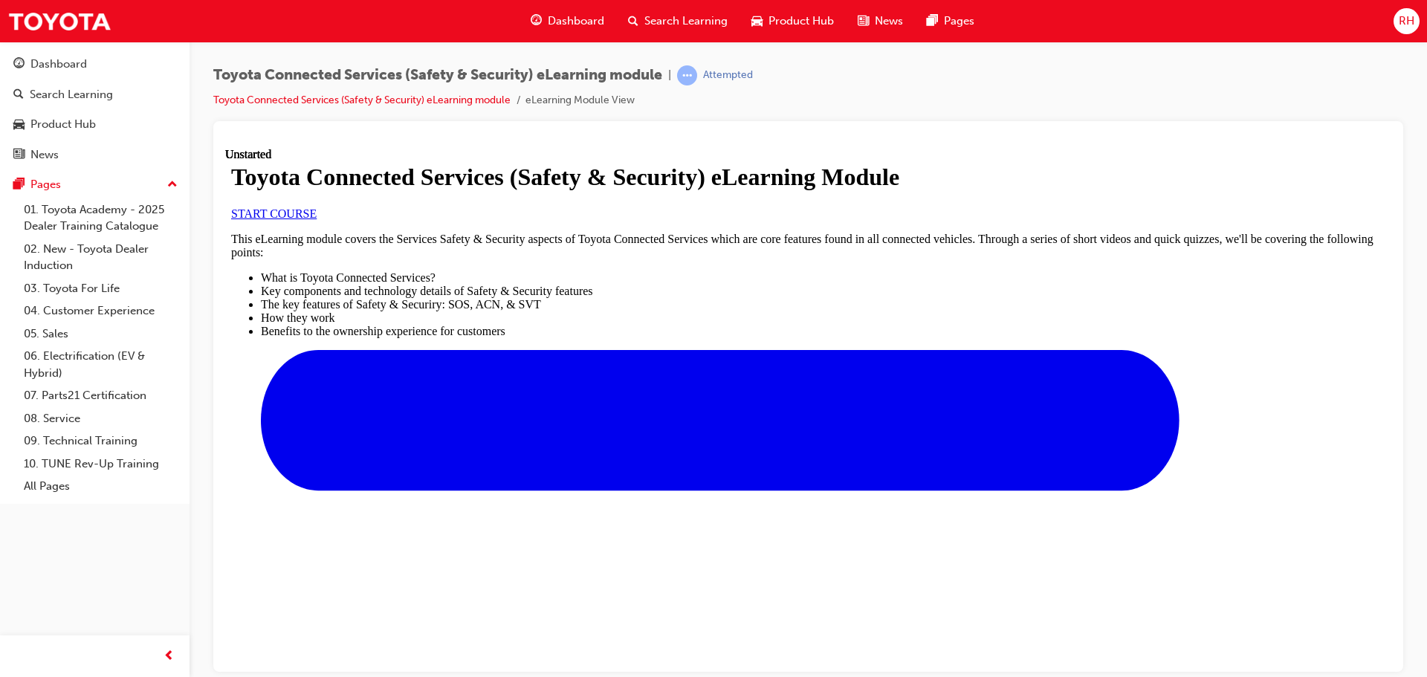
scroll to position [149, 0]
click at [317, 219] on span "START COURSE" at bounding box center [273, 213] width 85 height 13
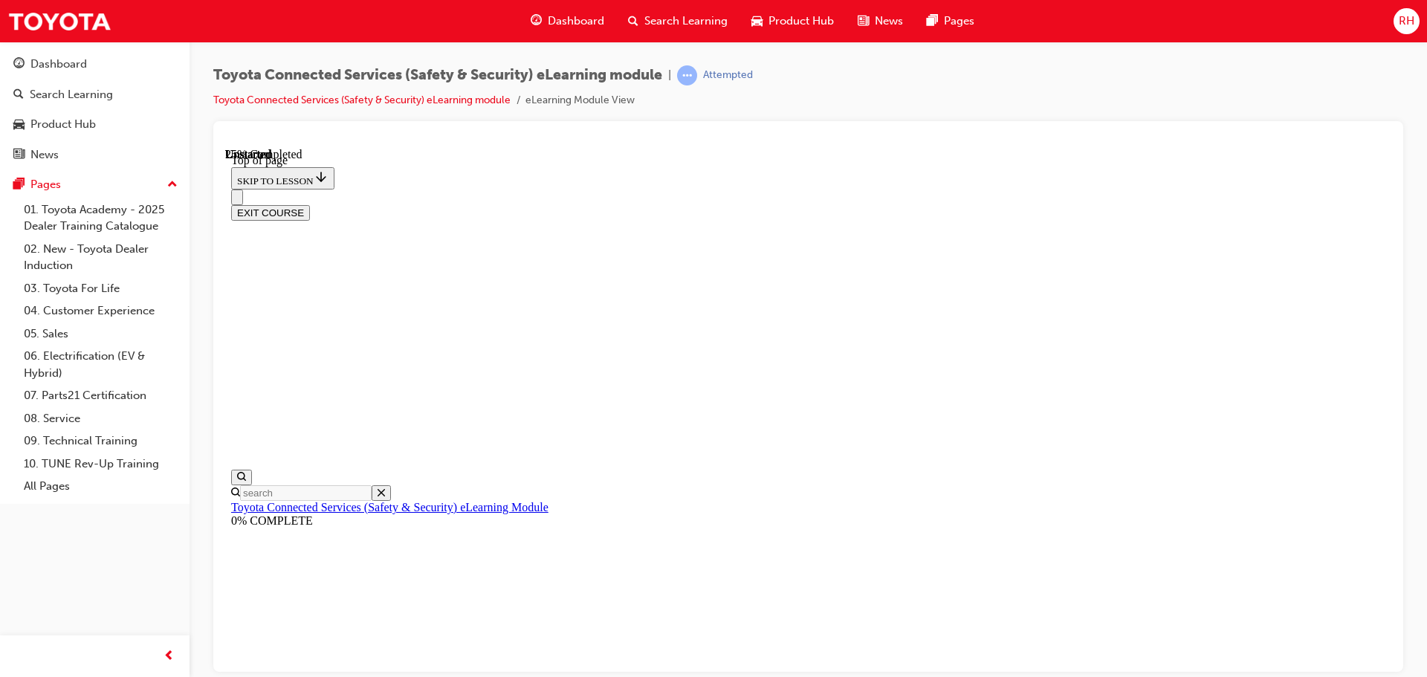
scroll to position [46, 0]
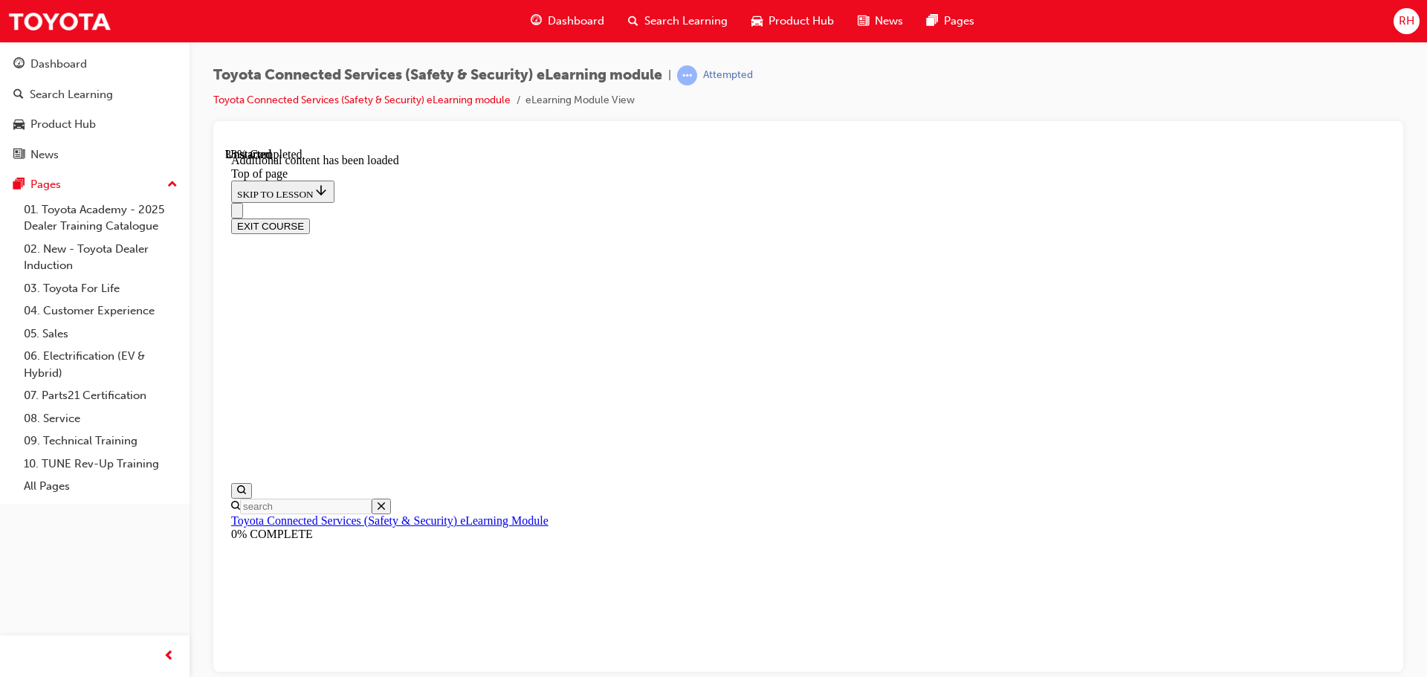
scroll to position [441, 0]
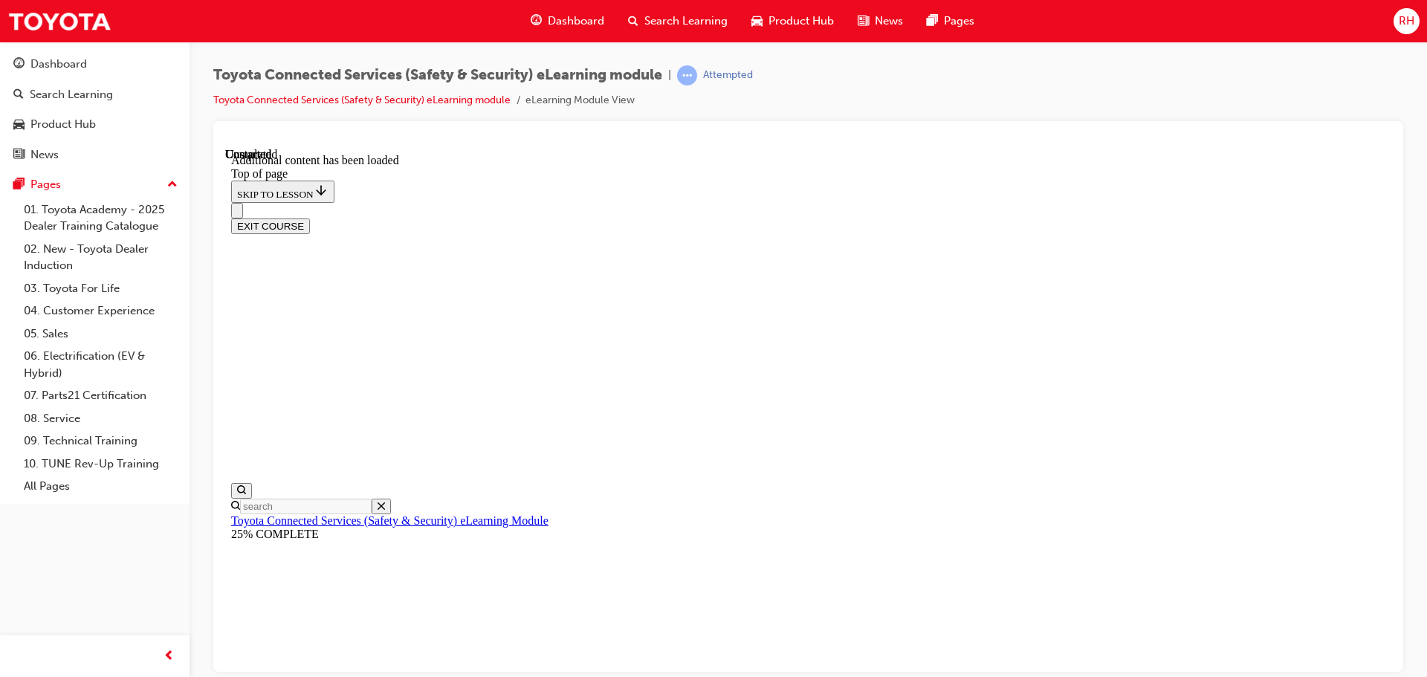
scroll to position [269, 0]
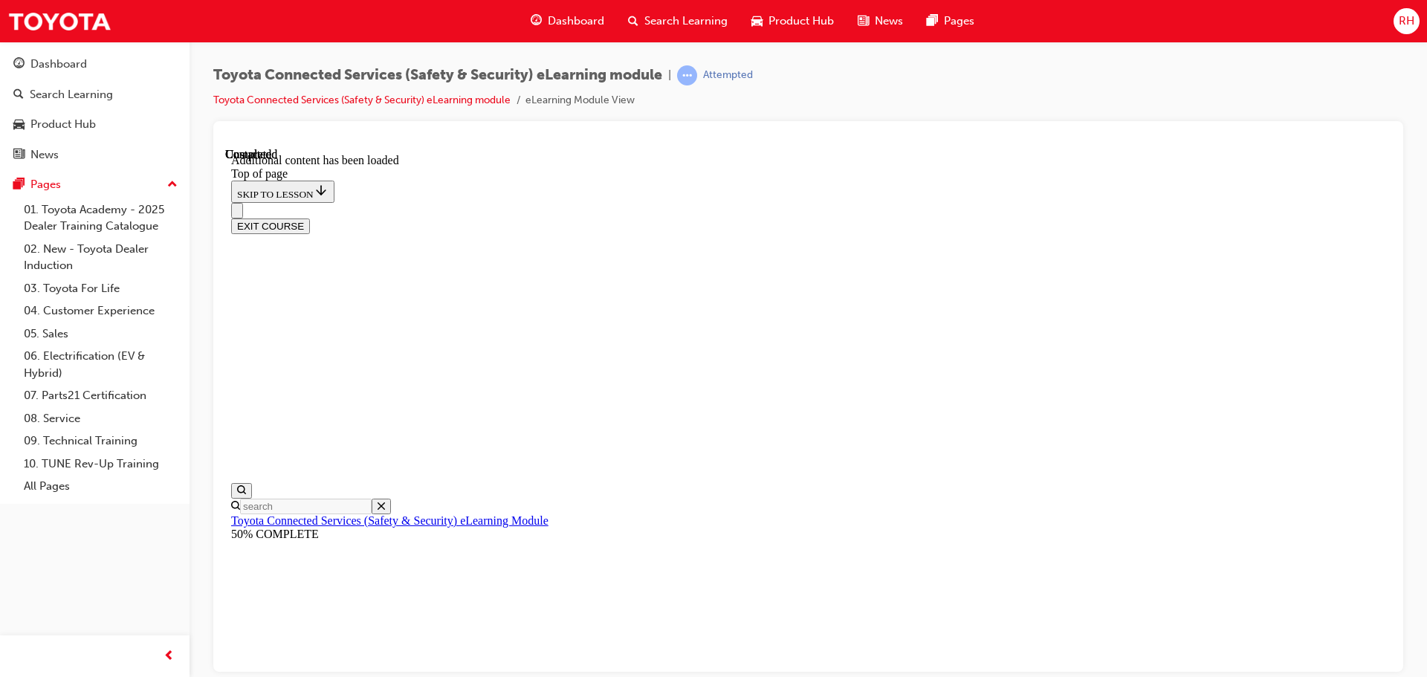
scroll to position [294, 0]
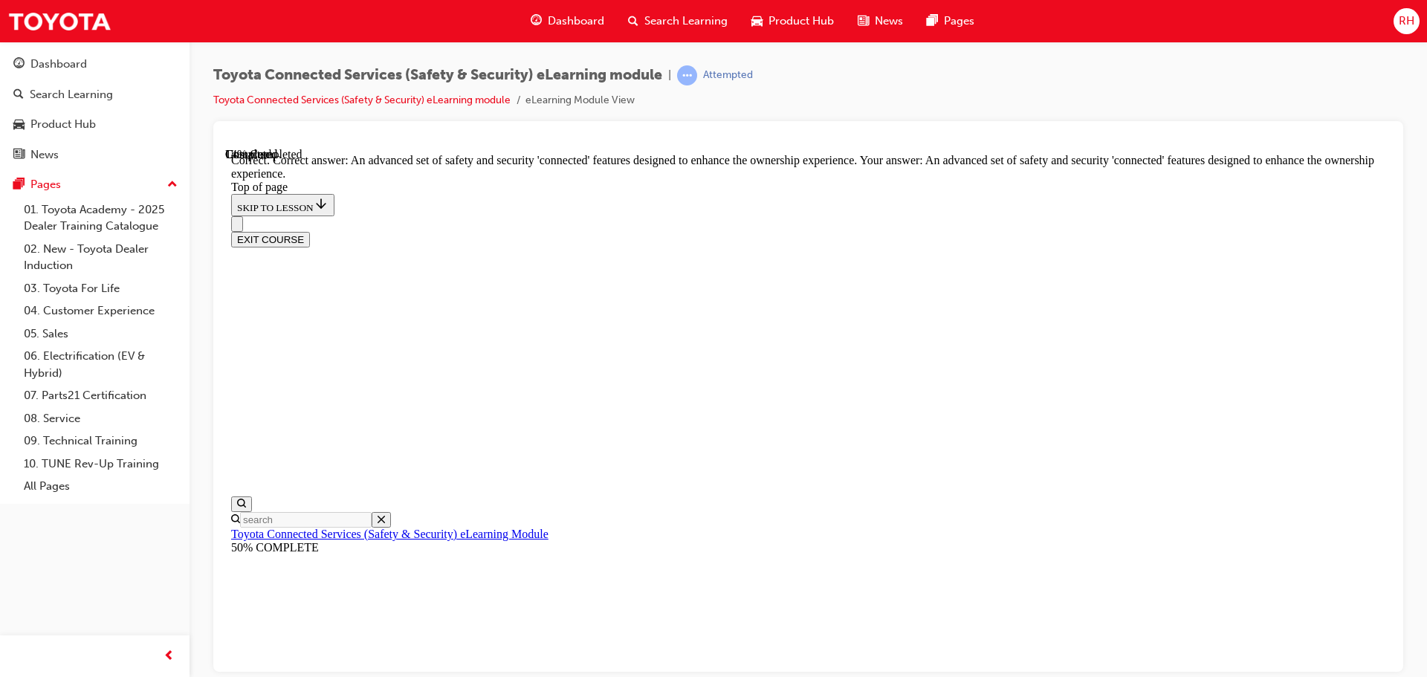
scroll to position [341, 0]
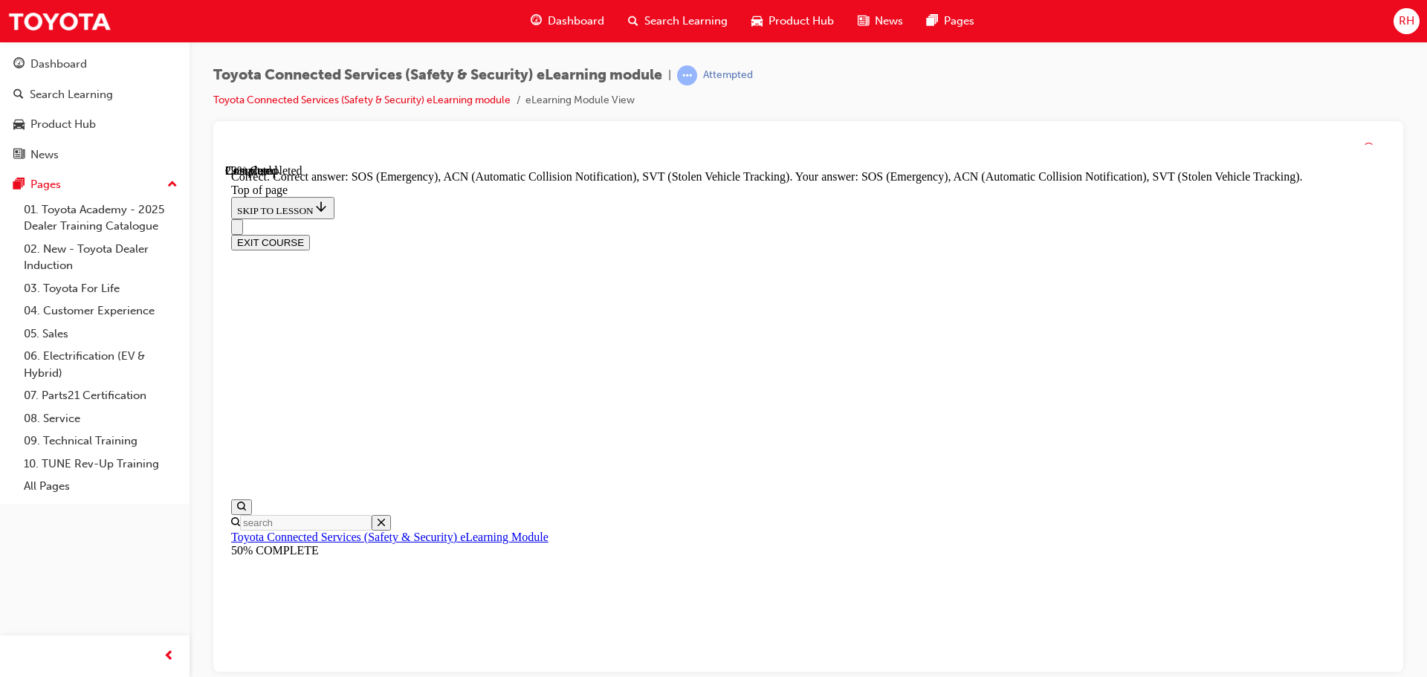
scroll to position [383, 0]
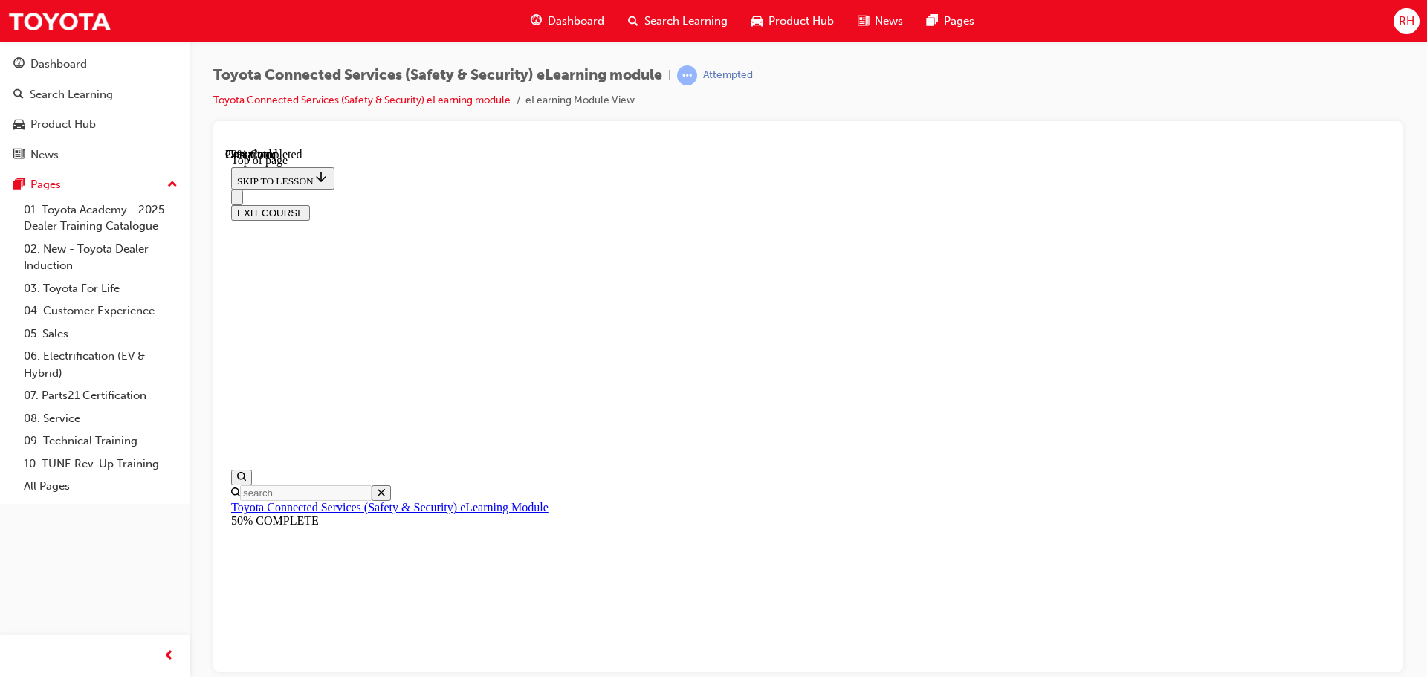
scroll to position [194, 0]
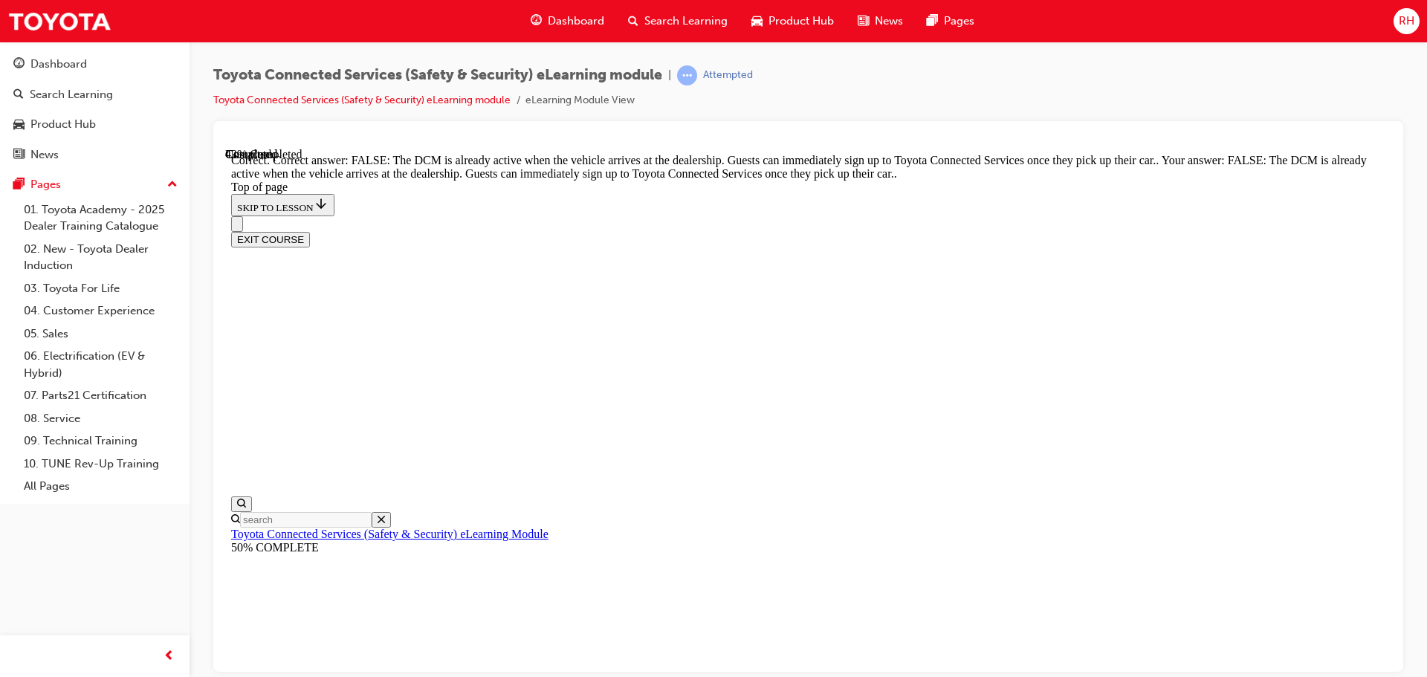
scroll to position [283, 0]
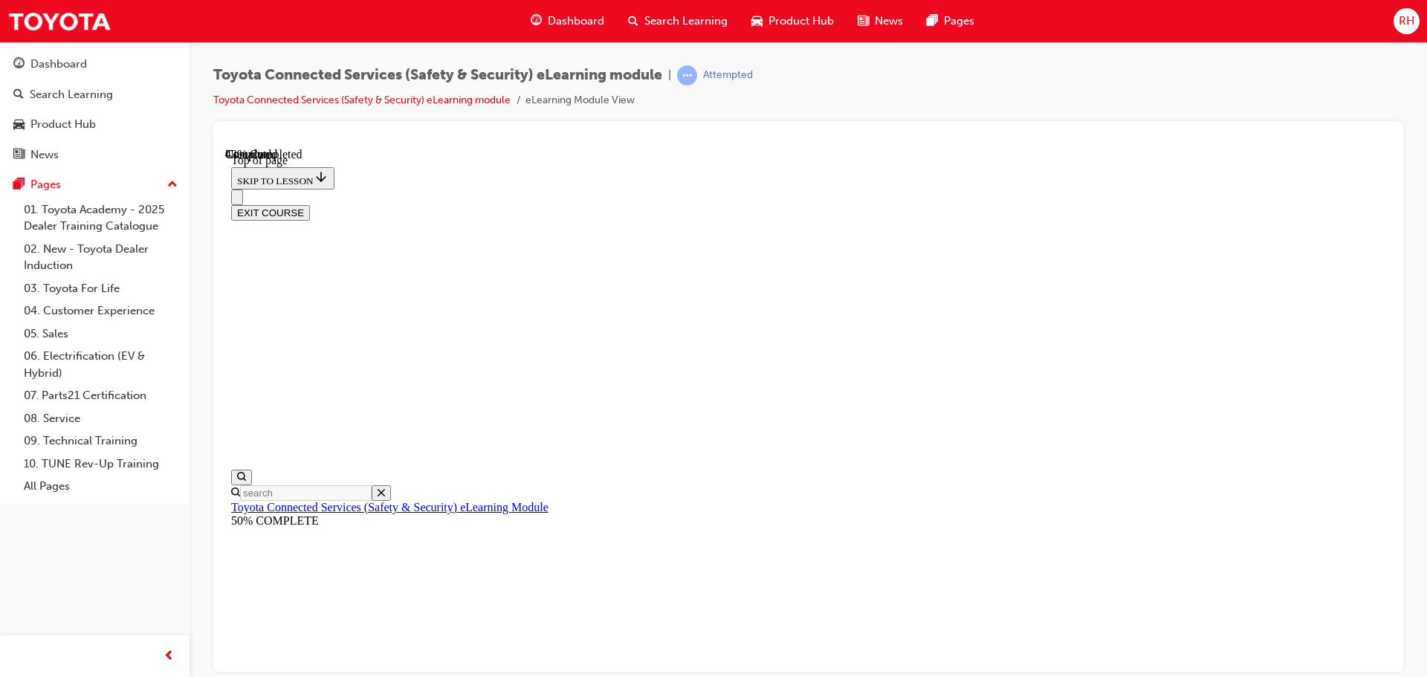
scroll to position [192, 0]
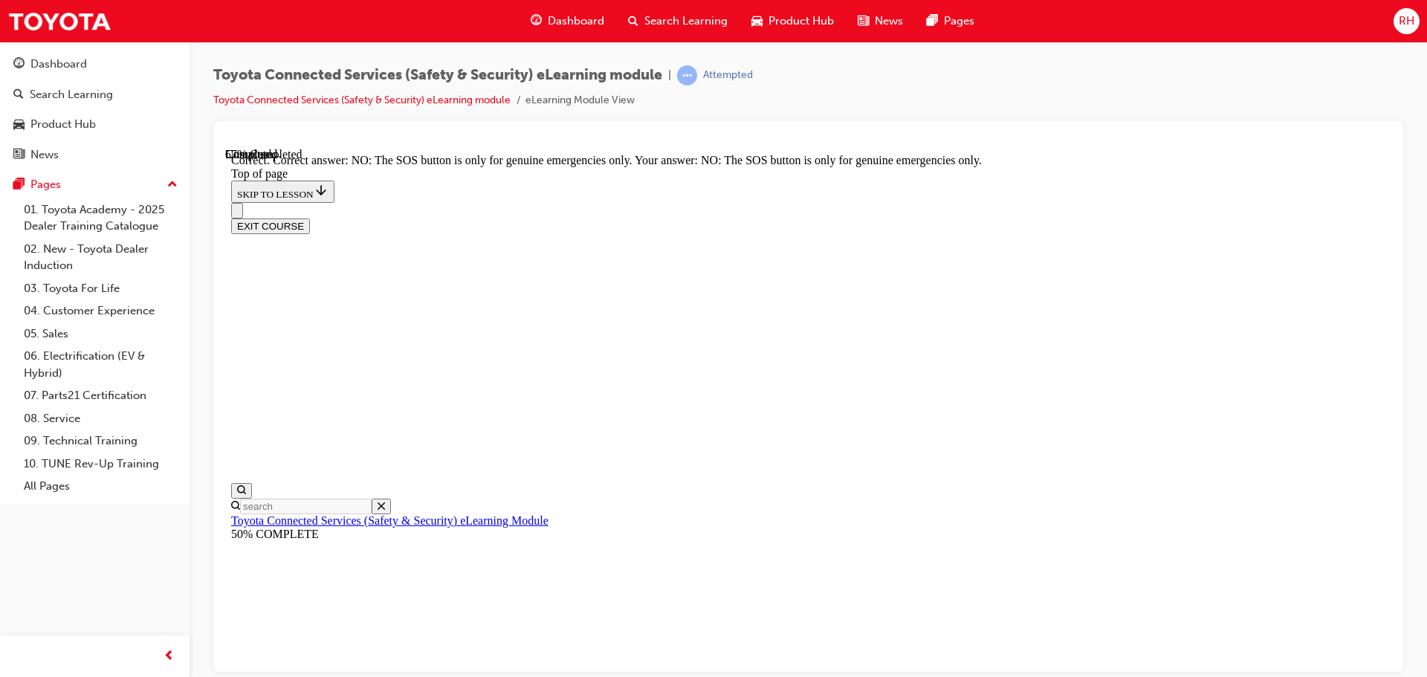
scroll to position [239, 0]
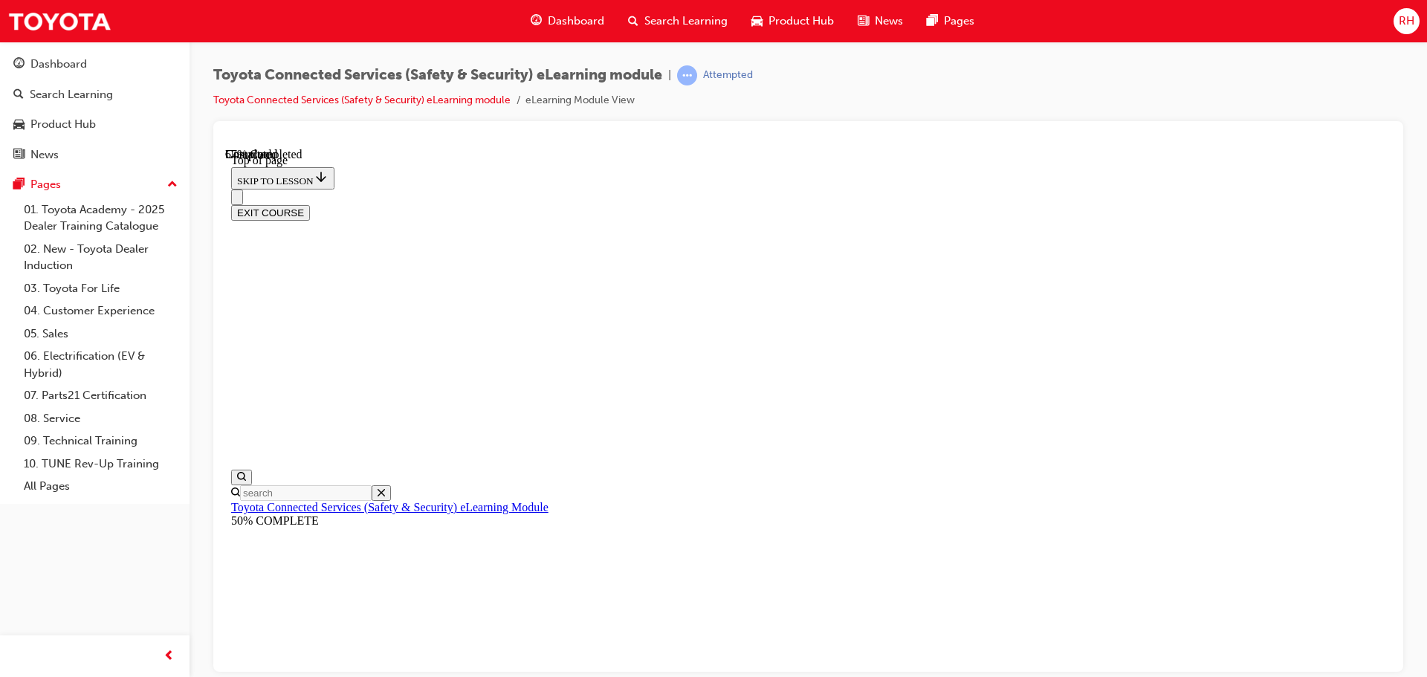
scroll to position [186, 0]
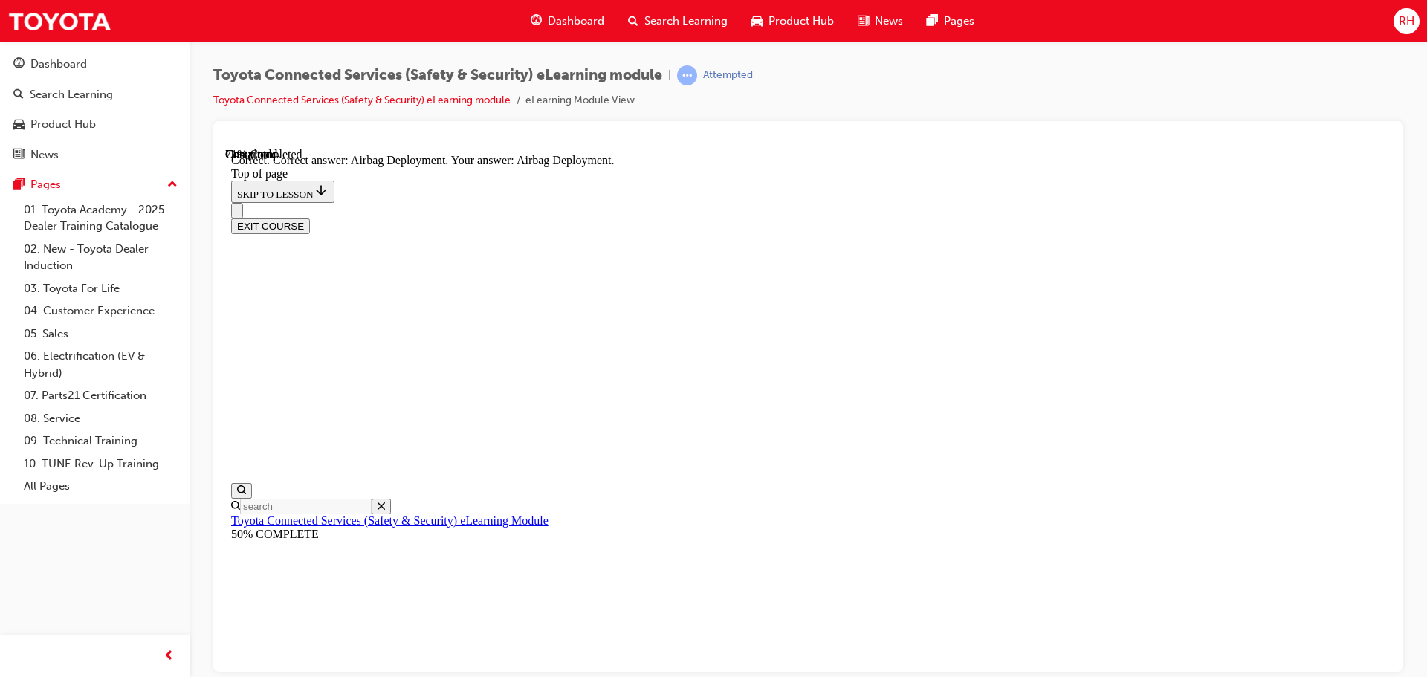
scroll to position [307, 0]
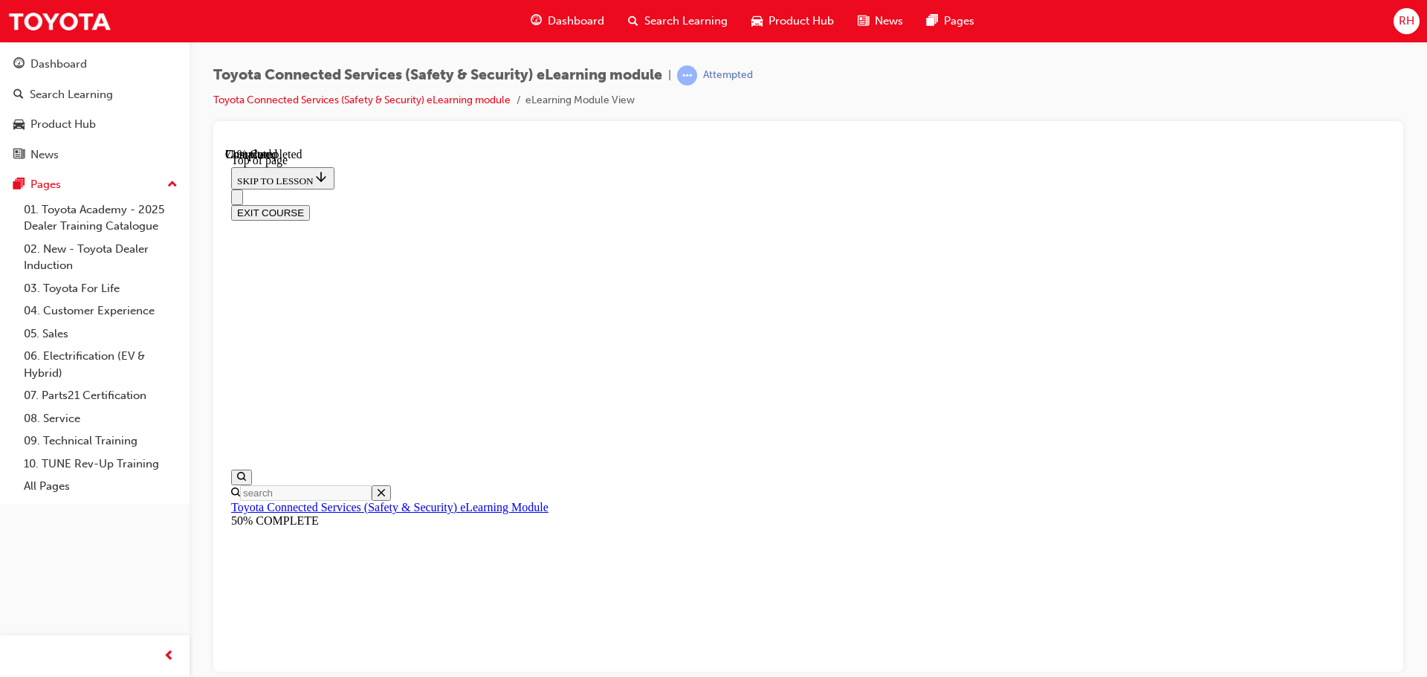
scroll to position [45, 0]
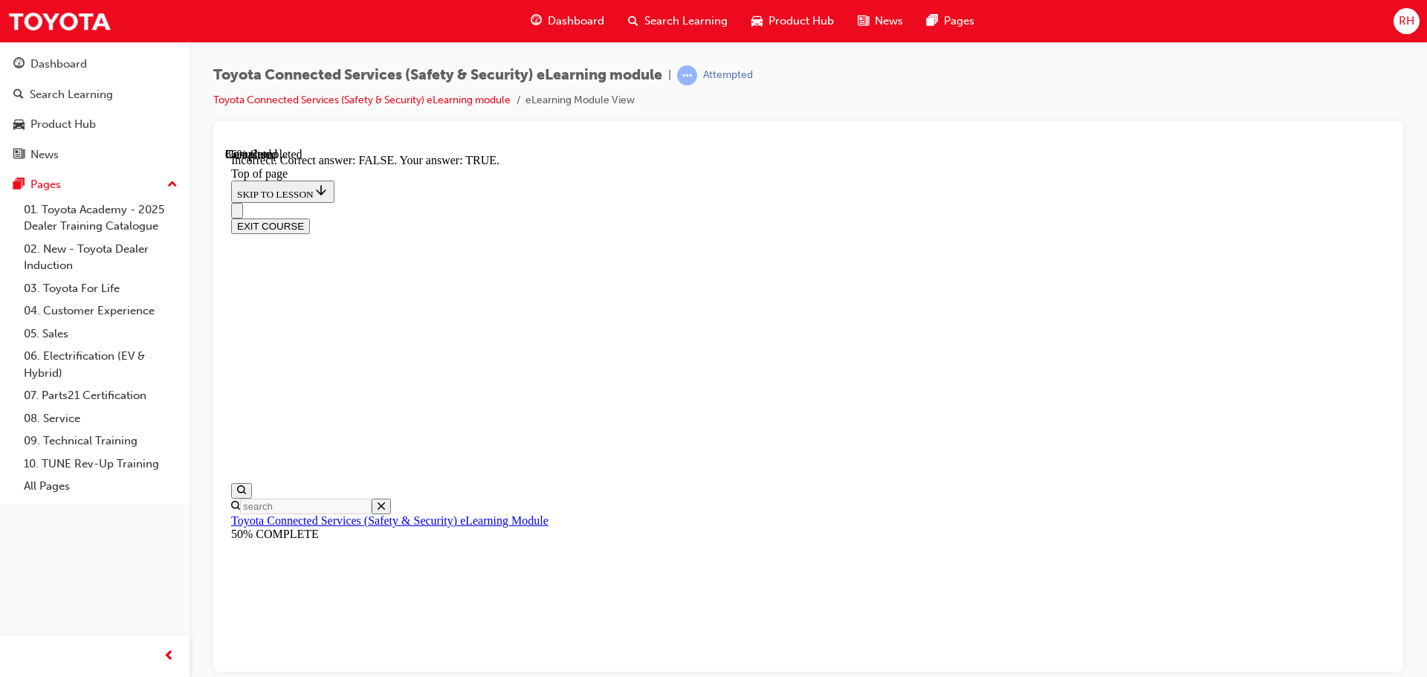
scroll to position [239, 0]
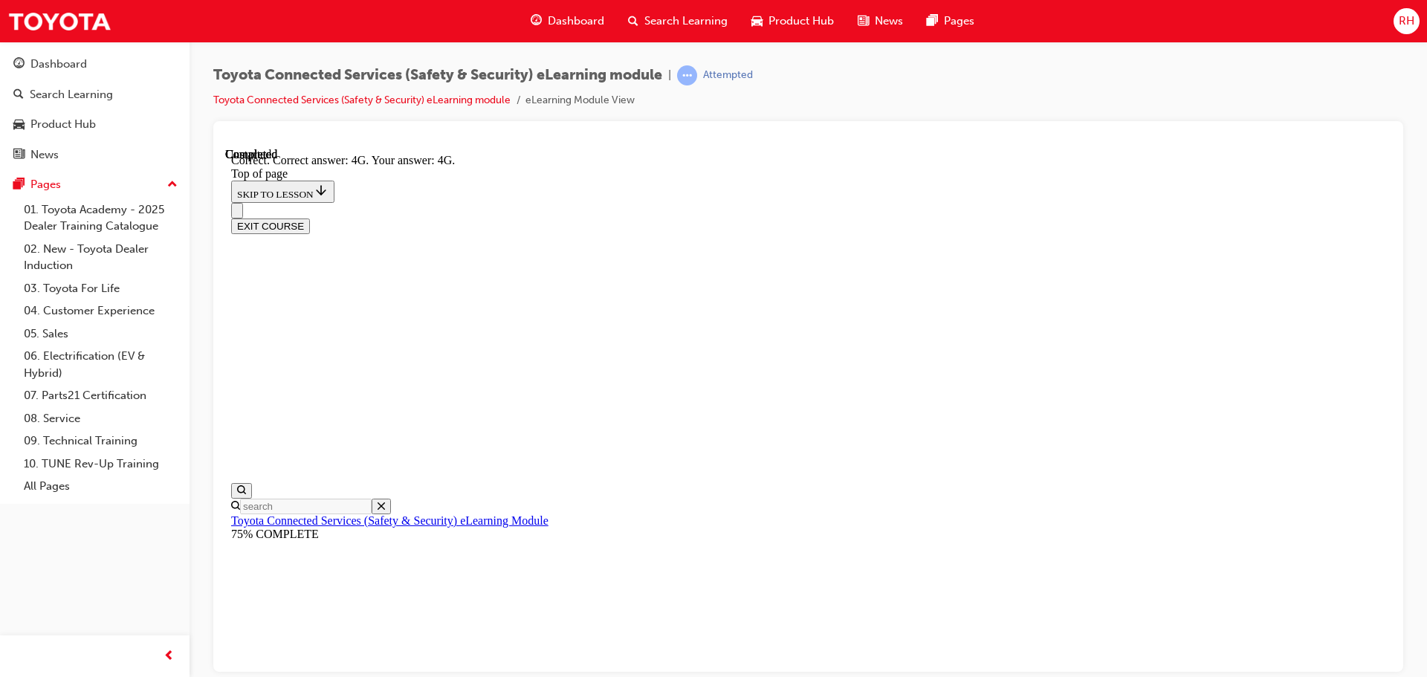
scroll to position [332, 0]
drag, startPoint x: 892, startPoint y: 603, endPoint x: 866, endPoint y: 597, distance: 26.7
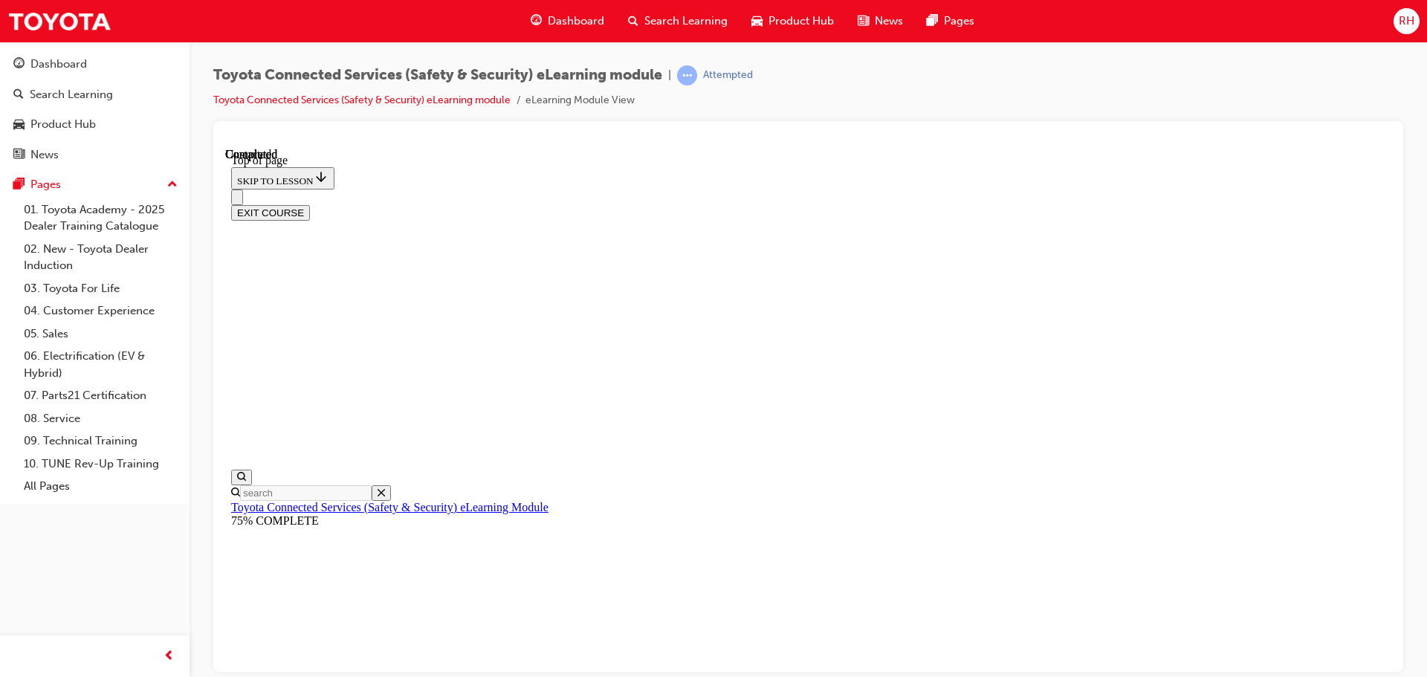
scroll to position [280, 0]
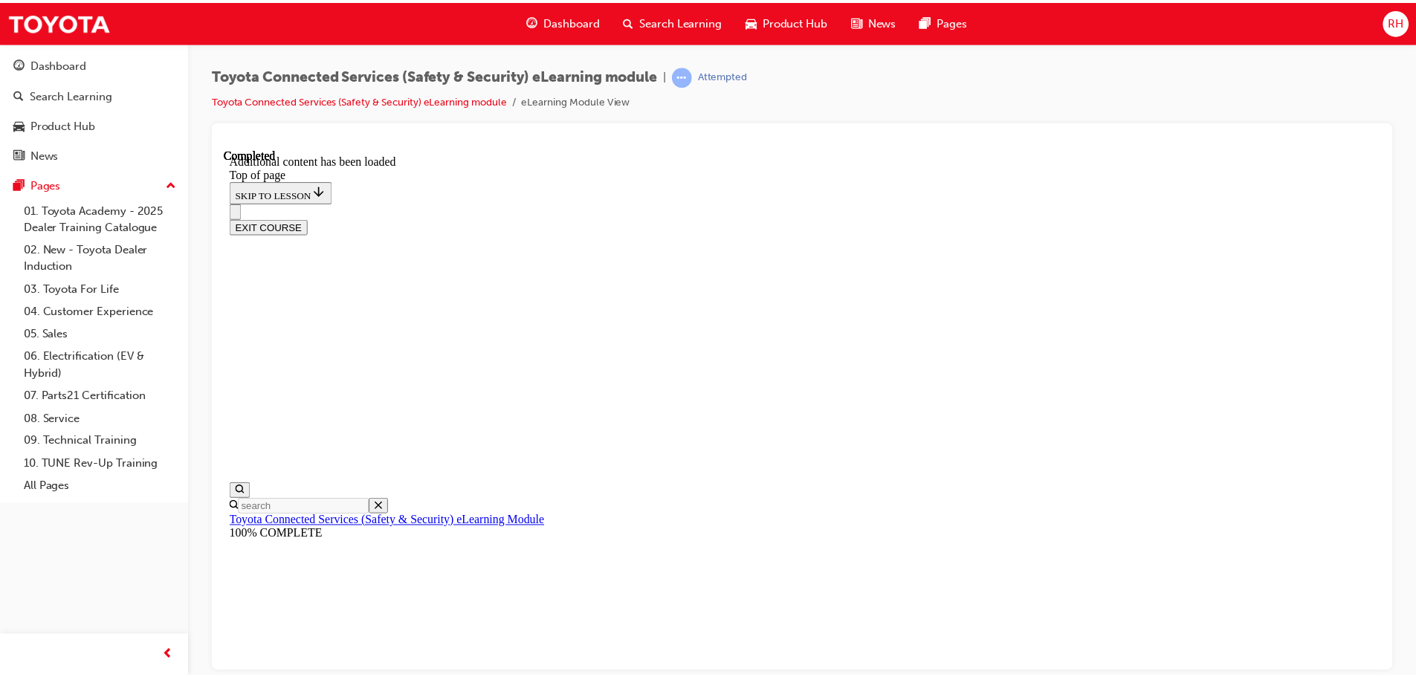
scroll to position [456, 0]
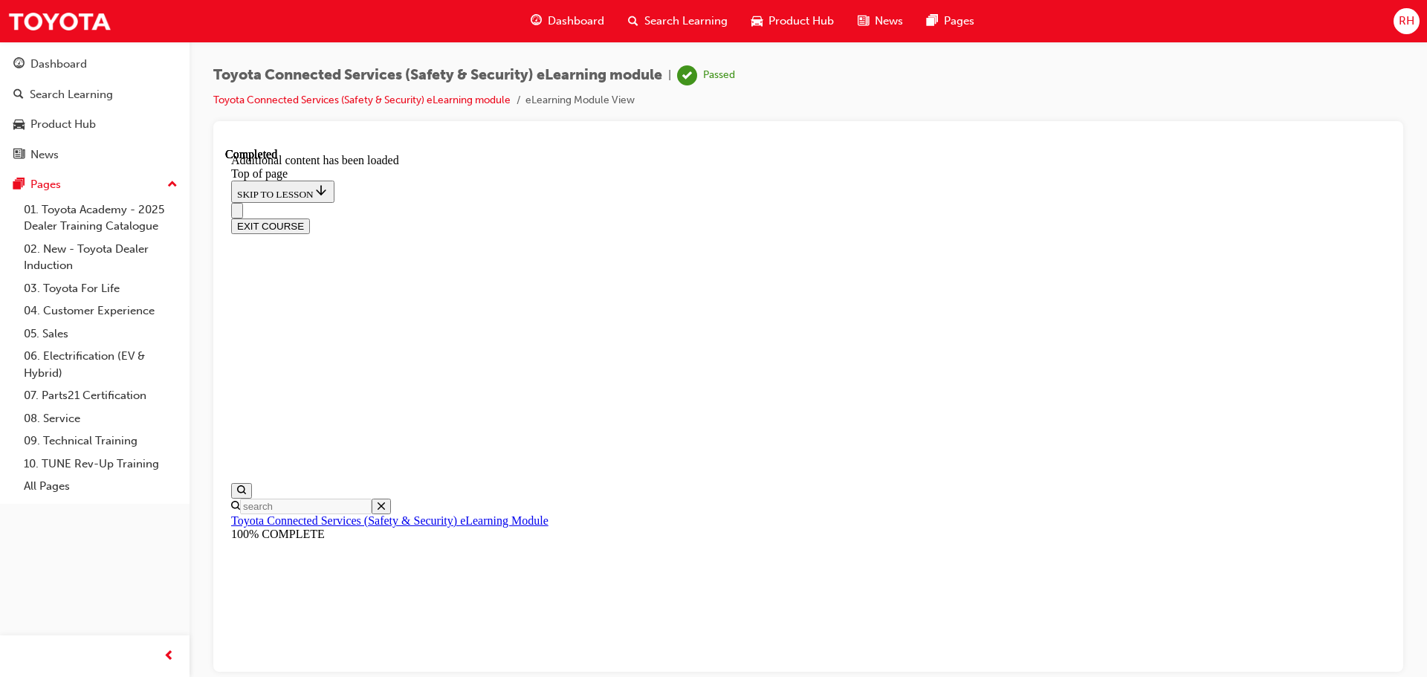
click at [574, 18] on span "Dashboard" at bounding box center [576, 21] width 56 height 17
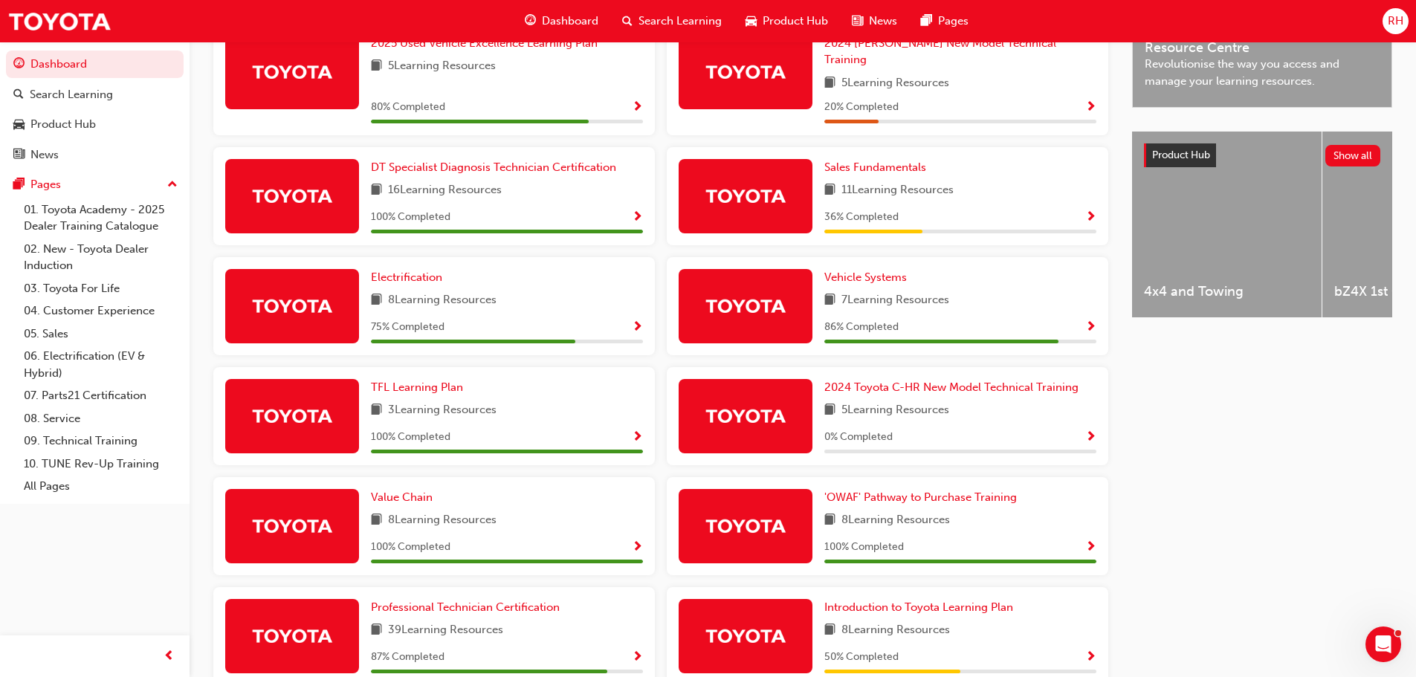
scroll to position [520, 0]
